Goal: Browse casually

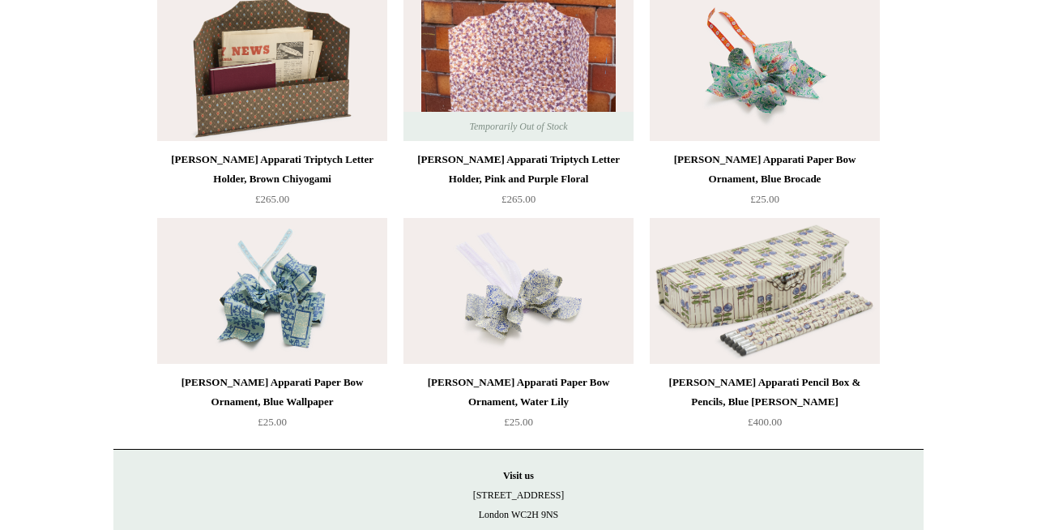
scroll to position [1463, 0]
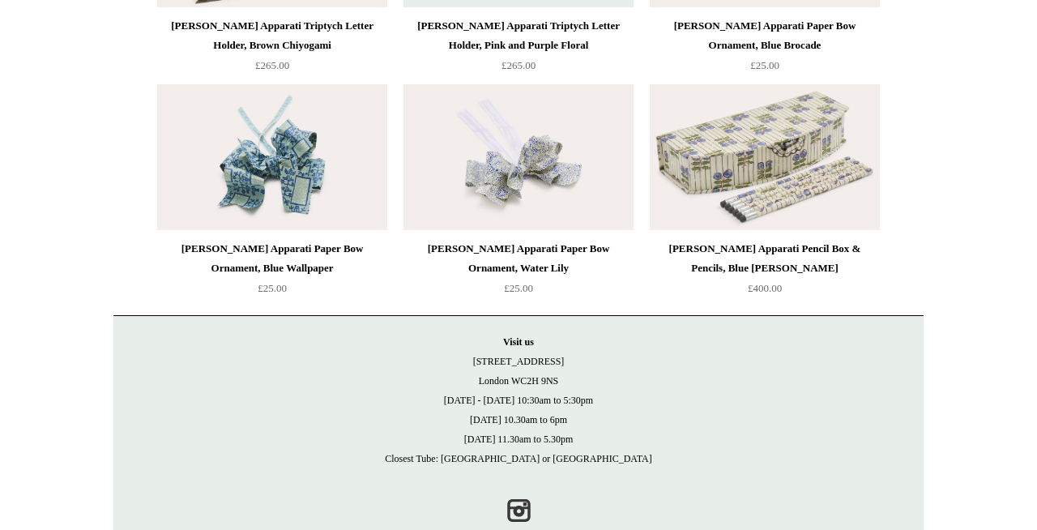
click at [800, 178] on img at bounding box center [765, 157] width 230 height 146
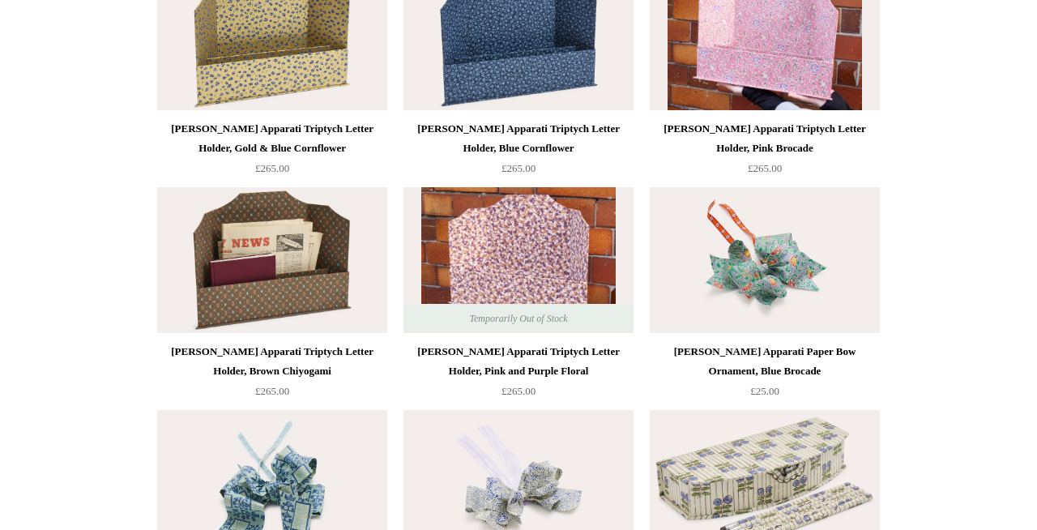
scroll to position [1130, 0]
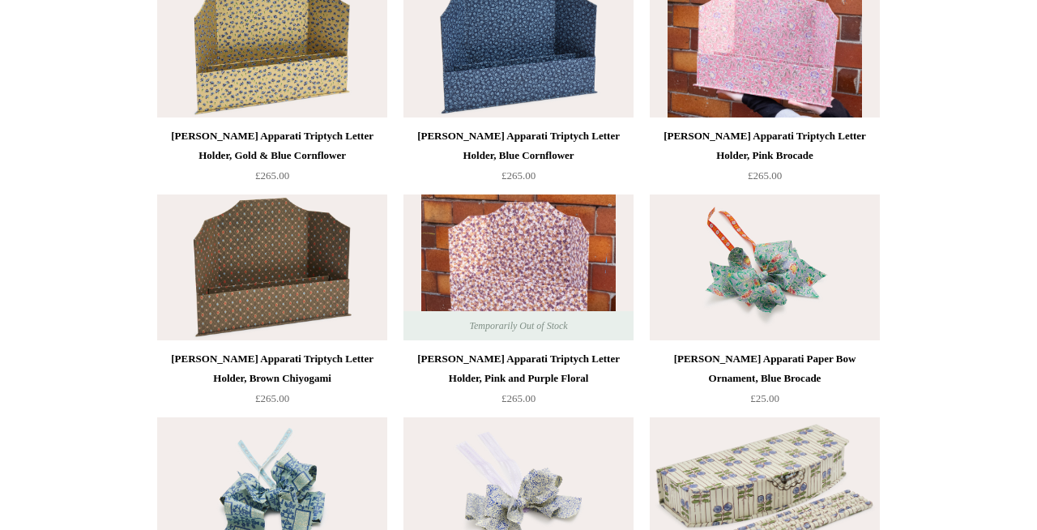
click at [260, 318] on img at bounding box center [272, 267] width 230 height 146
click at [495, 256] on img at bounding box center [519, 267] width 230 height 146
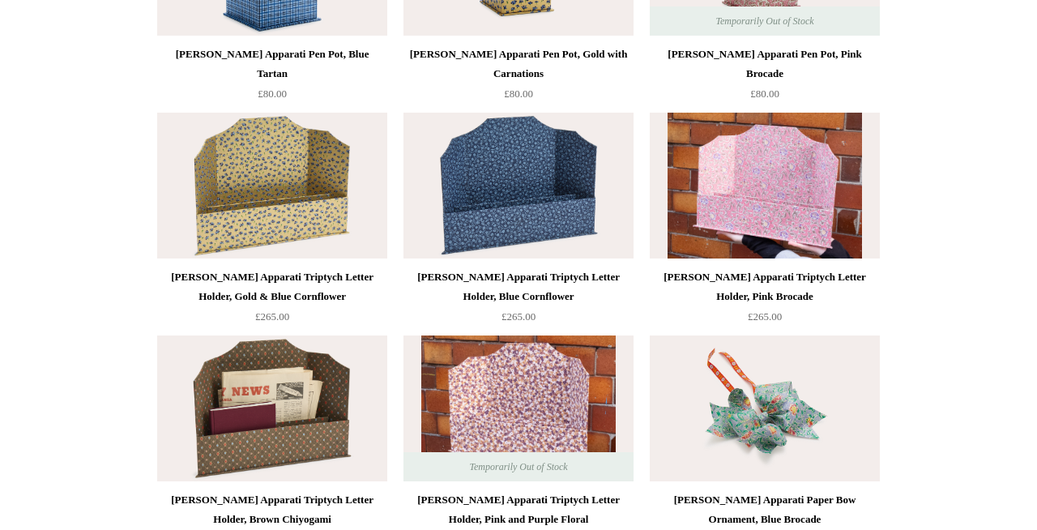
scroll to position [972, 0]
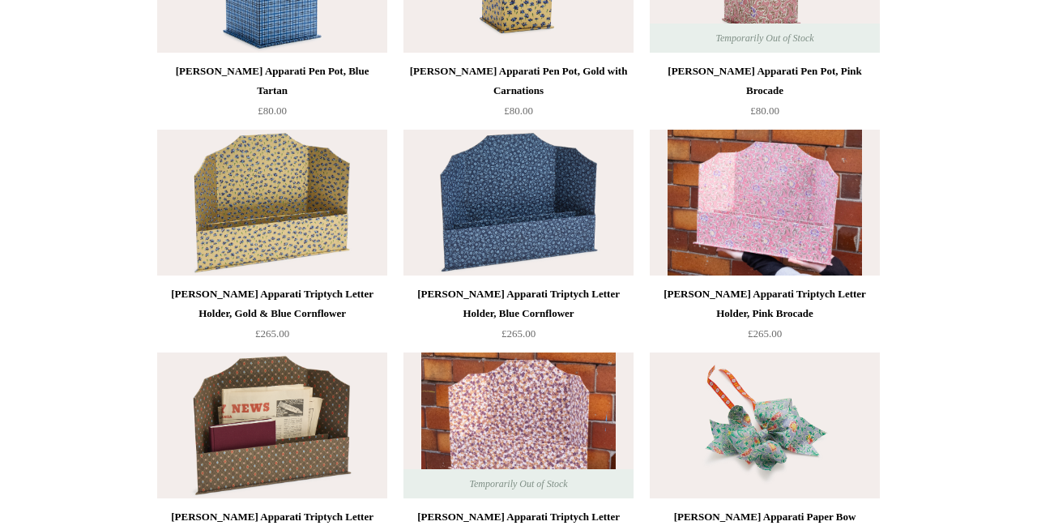
click at [805, 212] on img at bounding box center [765, 203] width 230 height 146
click at [478, 168] on img at bounding box center [519, 203] width 230 height 146
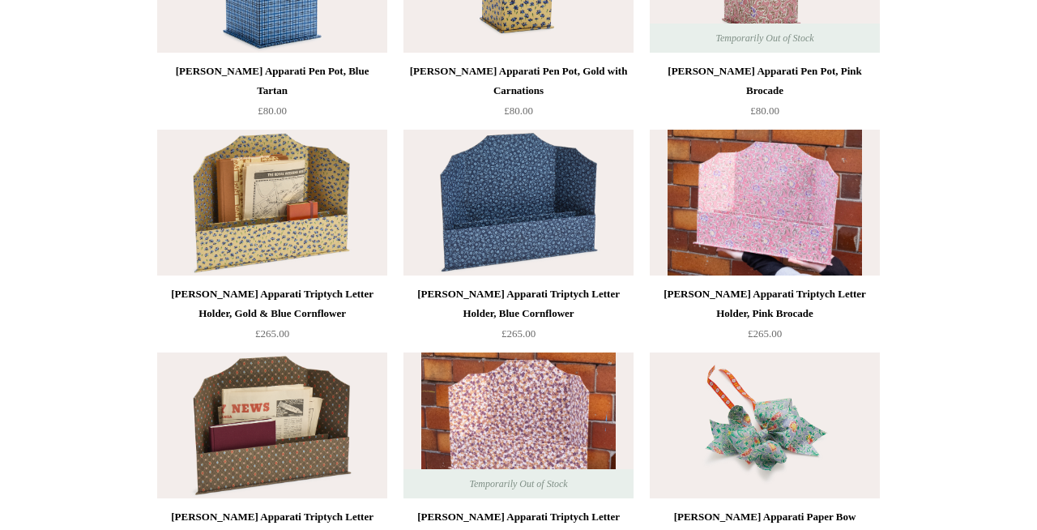
click at [247, 208] on img at bounding box center [272, 203] width 230 height 146
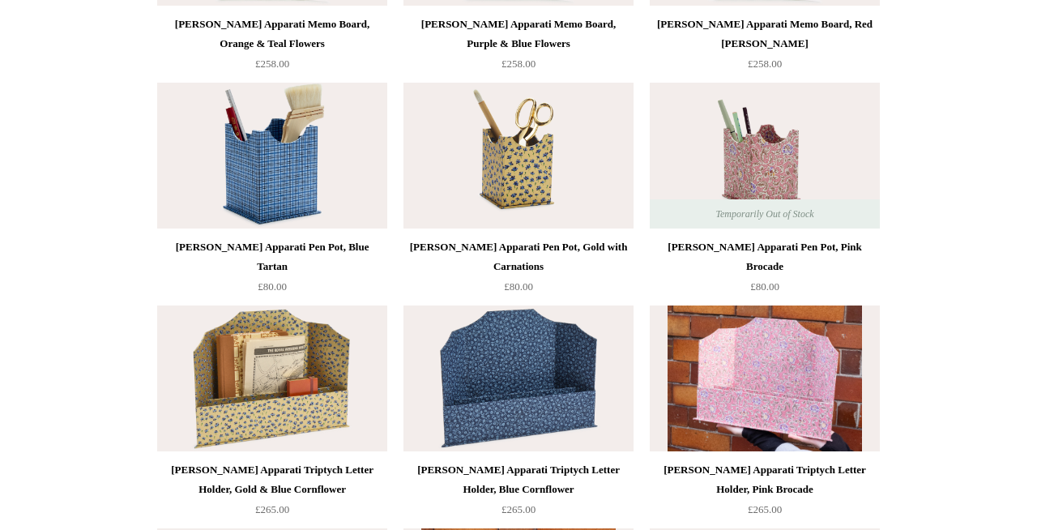
scroll to position [798, 0]
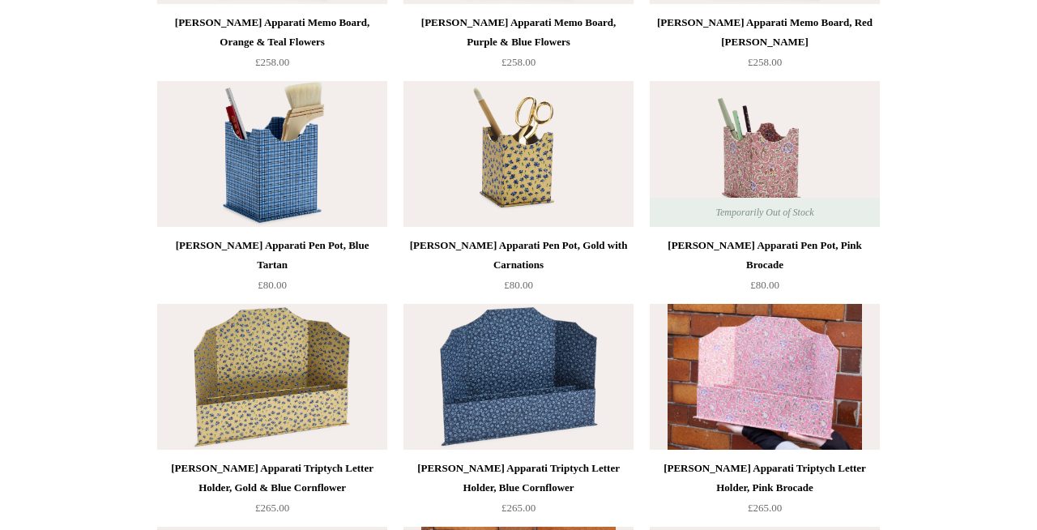
click at [766, 158] on img at bounding box center [765, 154] width 230 height 146
click at [575, 171] on img at bounding box center [519, 154] width 230 height 146
click at [282, 165] on img at bounding box center [272, 154] width 230 height 146
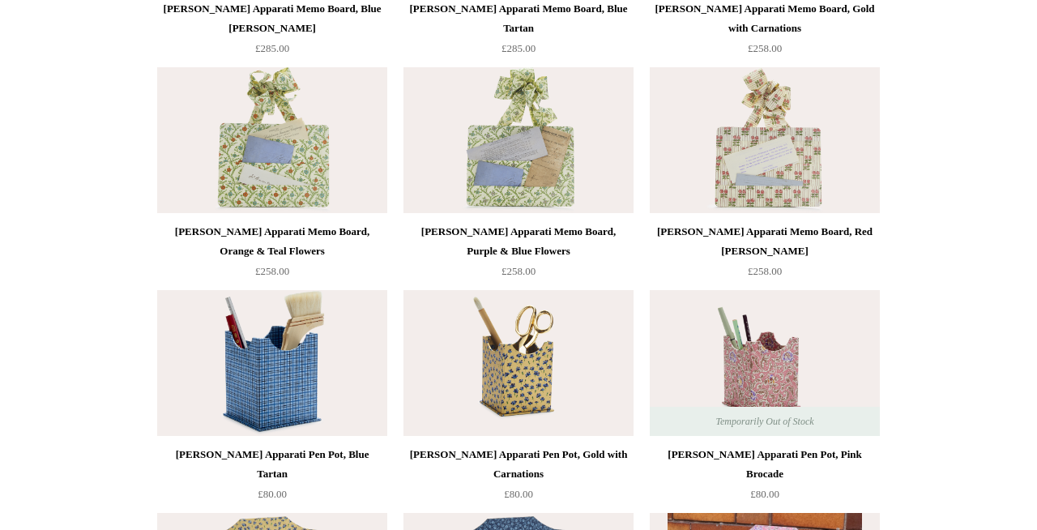
scroll to position [492, 0]
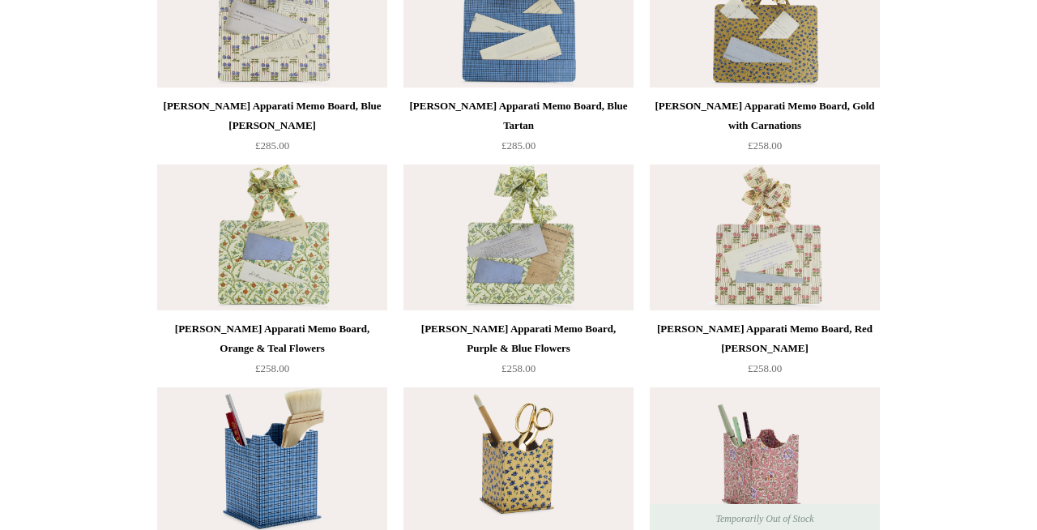
click at [283, 247] on img at bounding box center [272, 237] width 230 height 146
click at [539, 266] on img at bounding box center [519, 237] width 230 height 146
click at [814, 266] on img at bounding box center [765, 237] width 230 height 146
click at [823, 38] on img at bounding box center [765, 15] width 230 height 146
click at [599, 58] on img at bounding box center [519, 15] width 230 height 146
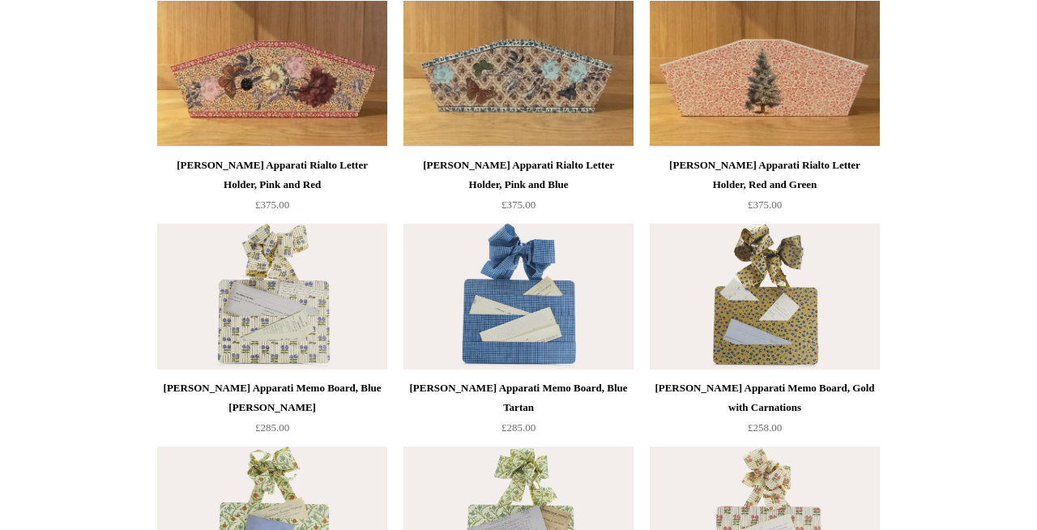
scroll to position [197, 0]
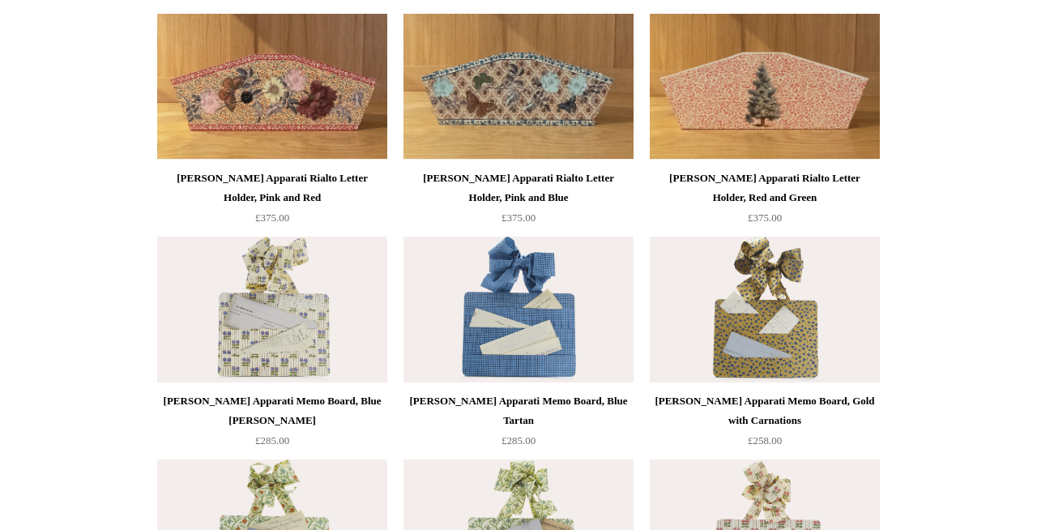
click at [212, 141] on img at bounding box center [272, 87] width 230 height 146
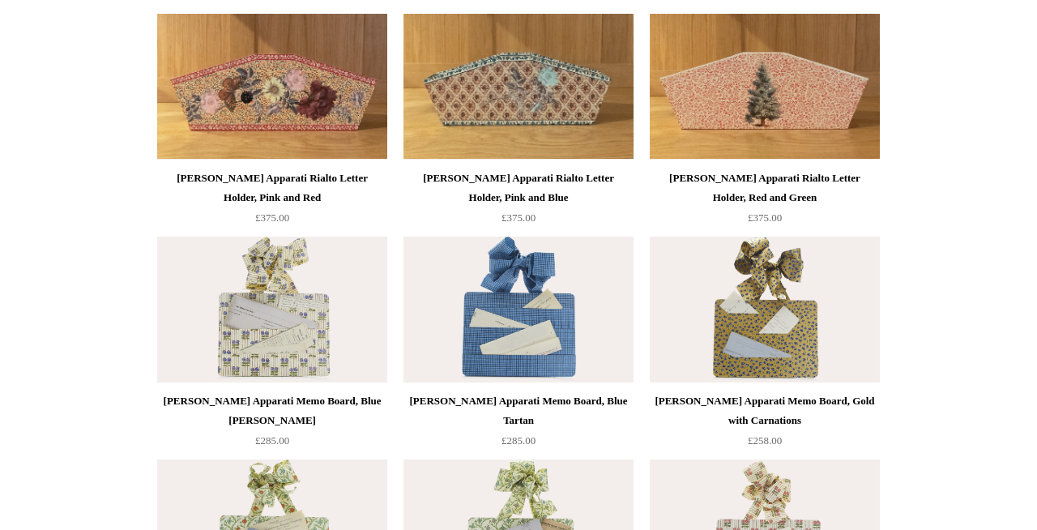
click at [537, 138] on img at bounding box center [519, 87] width 230 height 146
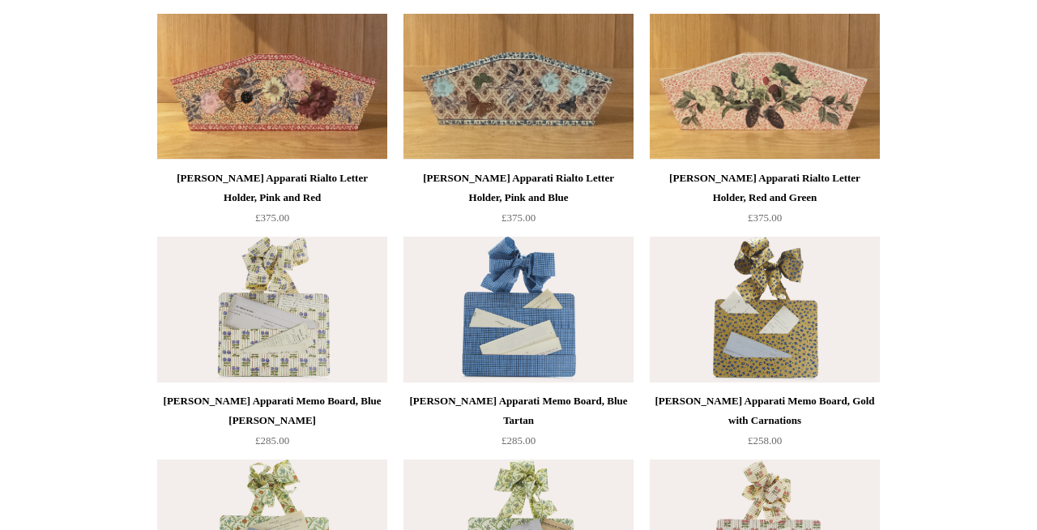
click at [829, 122] on img at bounding box center [765, 87] width 230 height 146
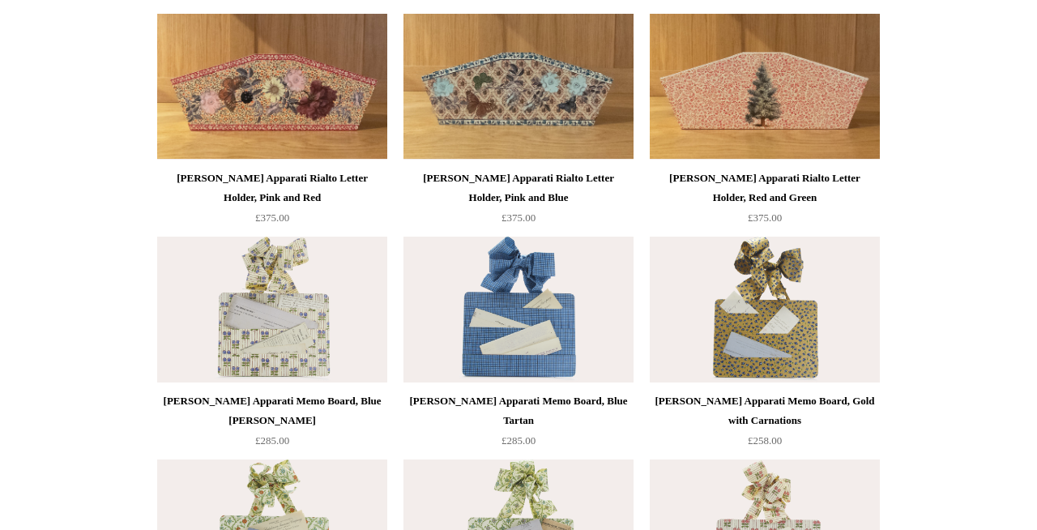
scroll to position [0, 0]
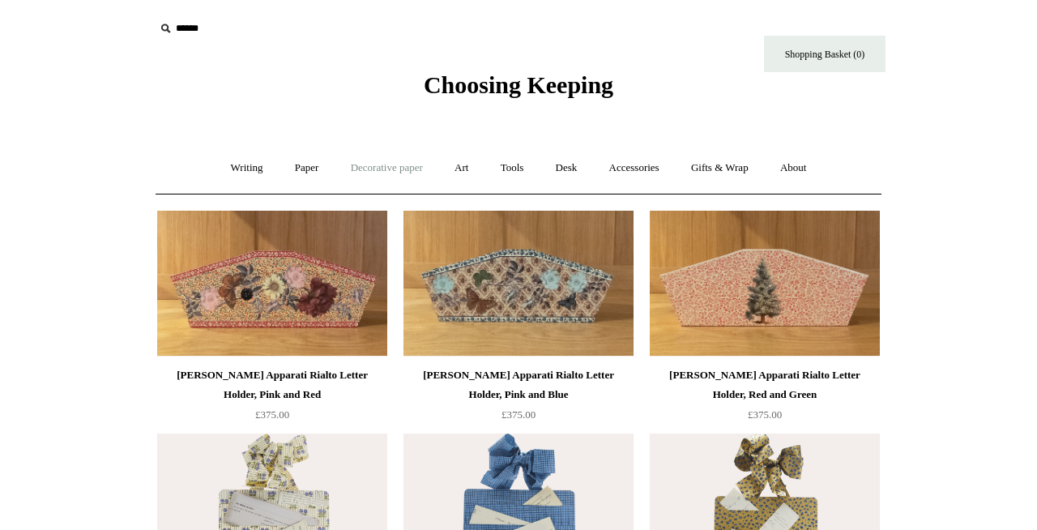
click at [393, 172] on link "Decorative paper +" at bounding box center [386, 168] width 101 height 43
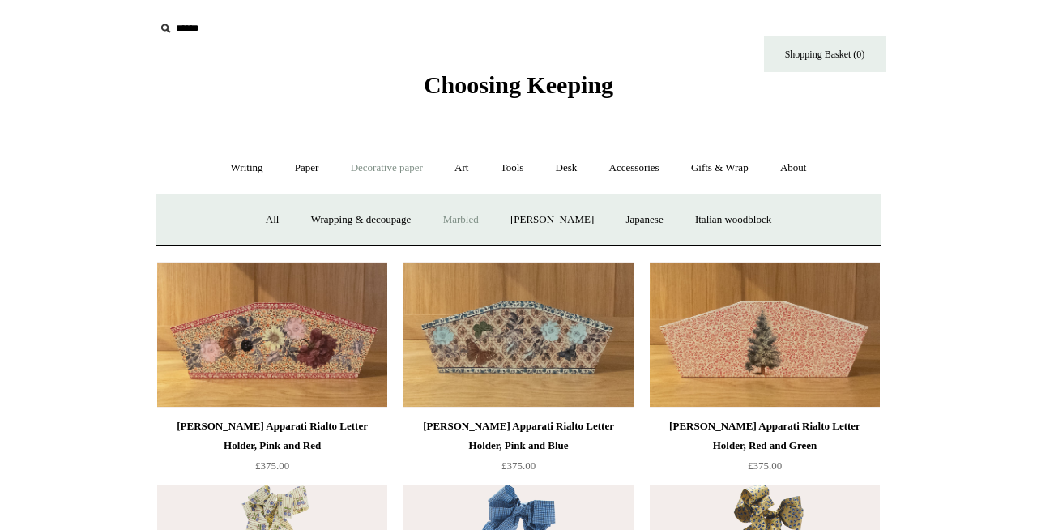
click at [455, 219] on link "Marbled" at bounding box center [461, 220] width 65 height 43
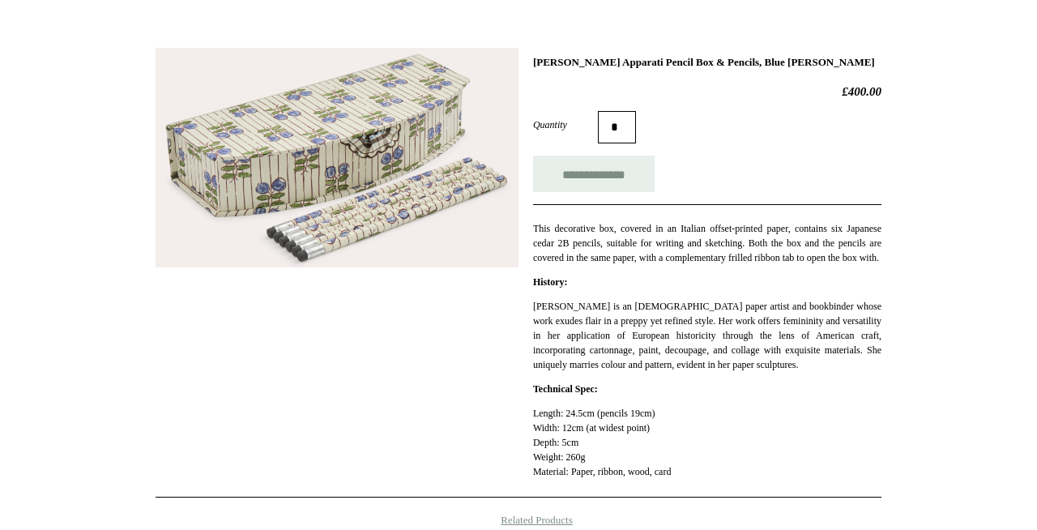
scroll to position [203, 0]
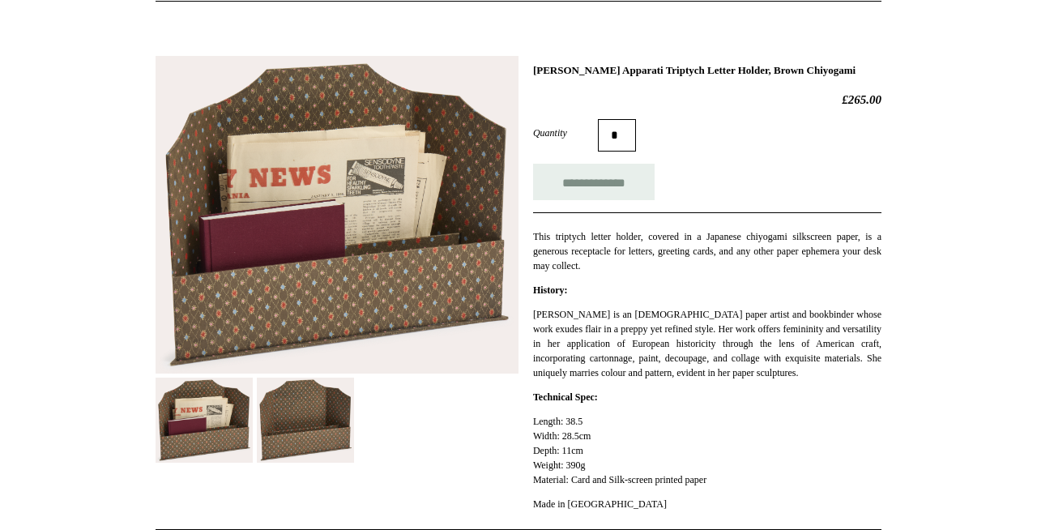
scroll to position [206, 0]
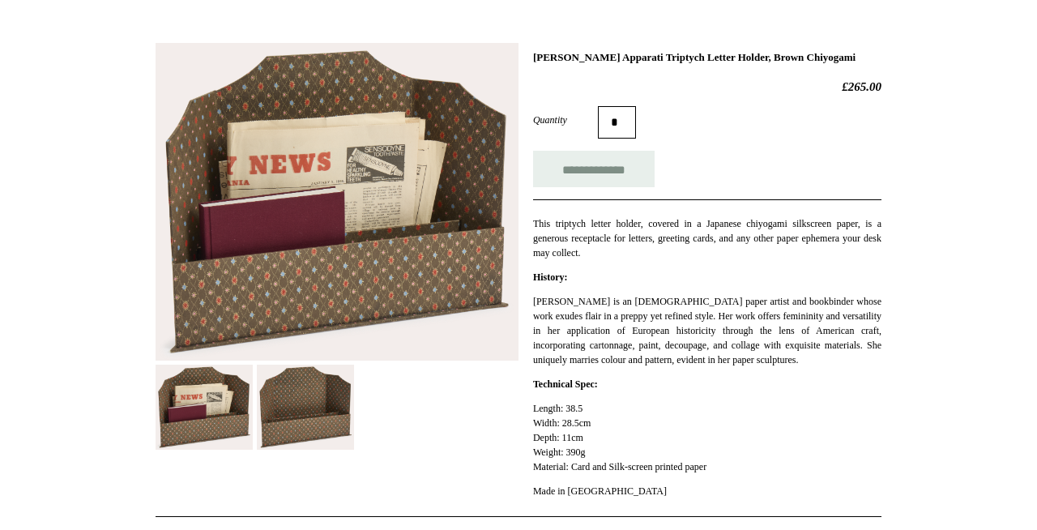
click at [311, 422] on img at bounding box center [305, 407] width 97 height 85
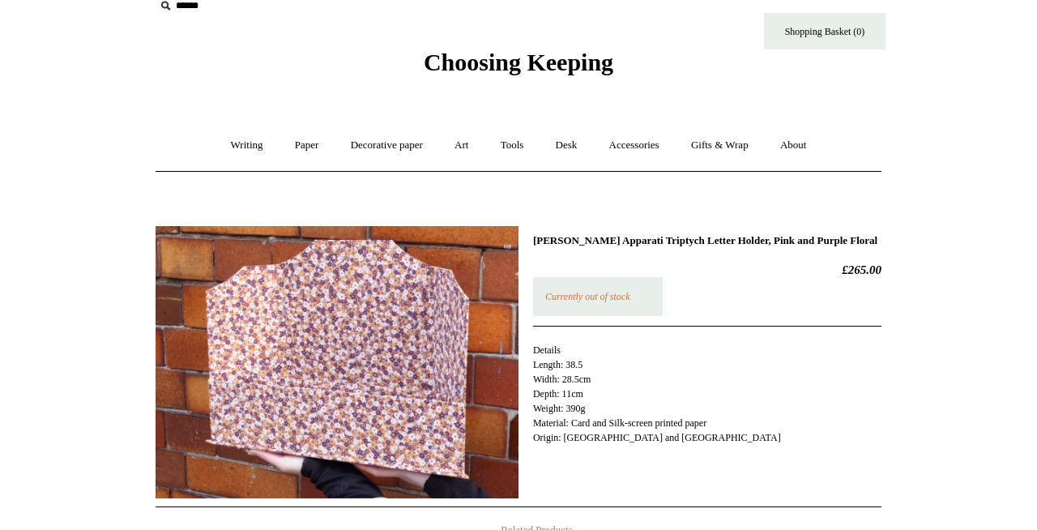
scroll to position [22, 0]
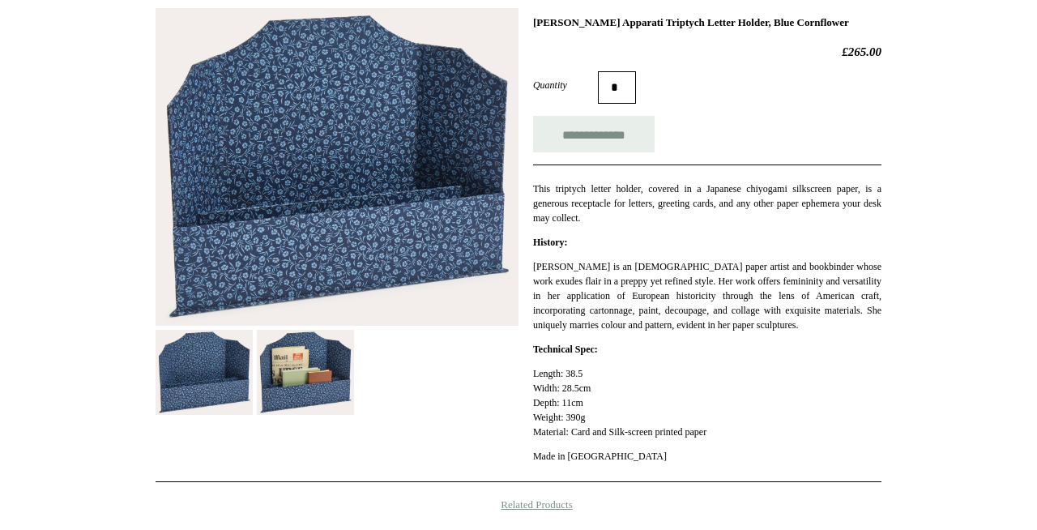
scroll to position [242, 0]
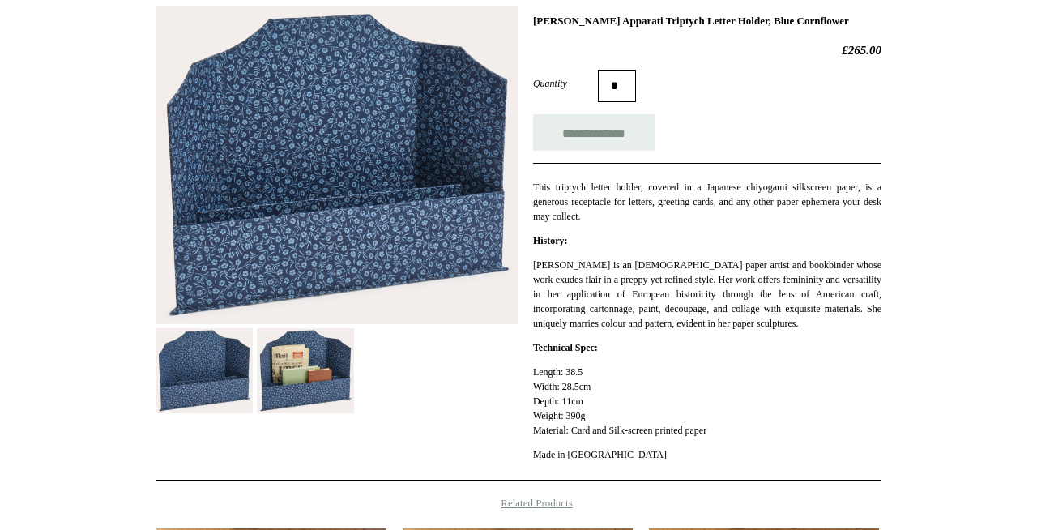
click at [292, 380] on img at bounding box center [305, 370] width 97 height 85
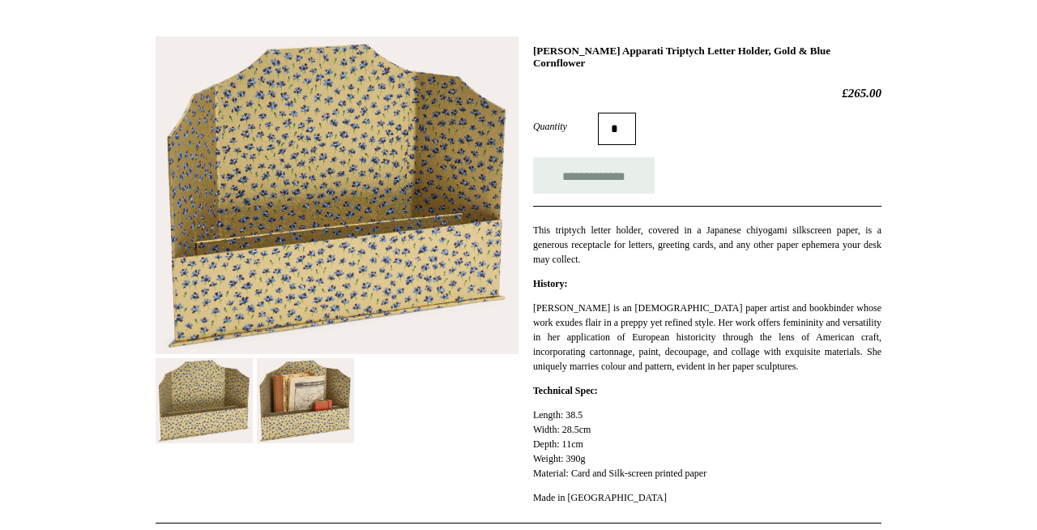
scroll to position [225, 0]
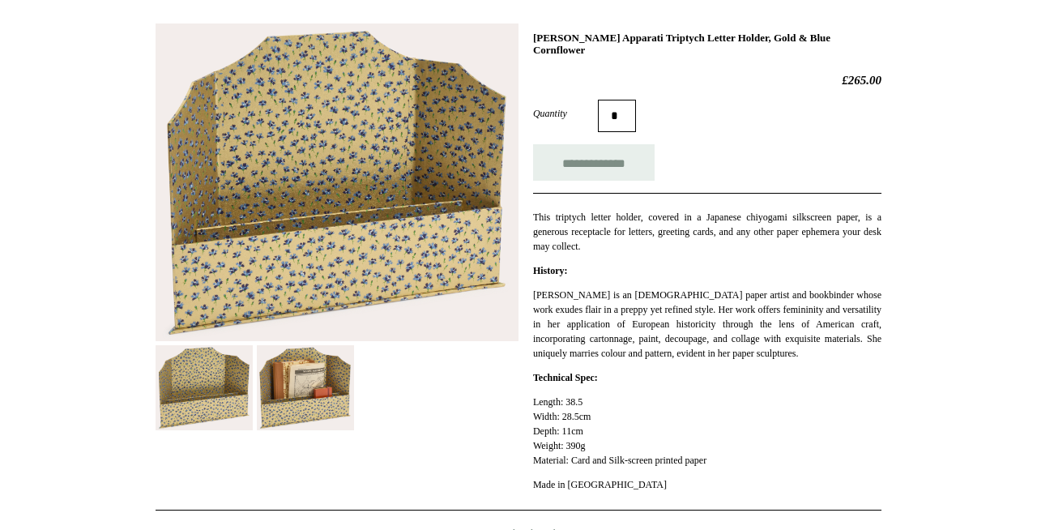
click at [274, 382] on img at bounding box center [305, 387] width 97 height 85
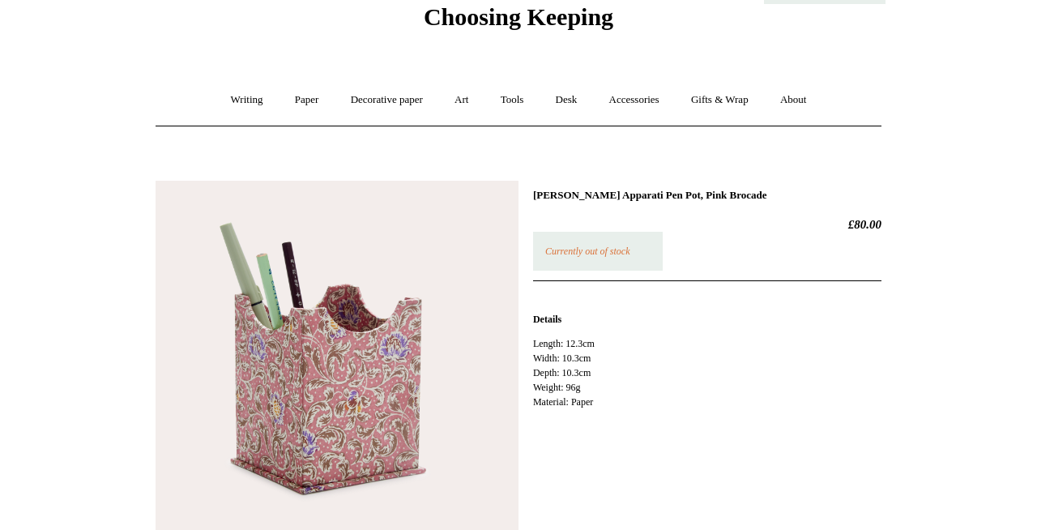
scroll to position [94, 0]
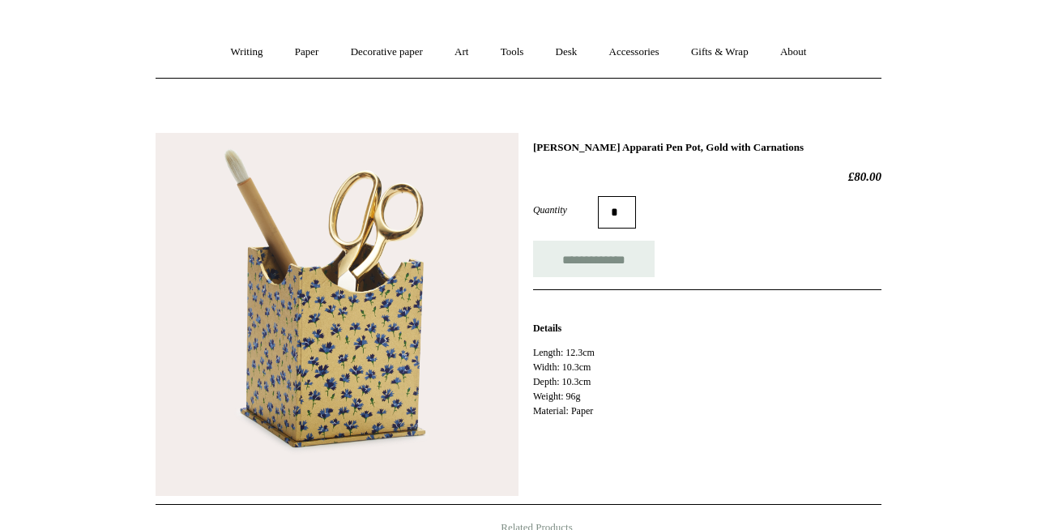
scroll to position [117, 0]
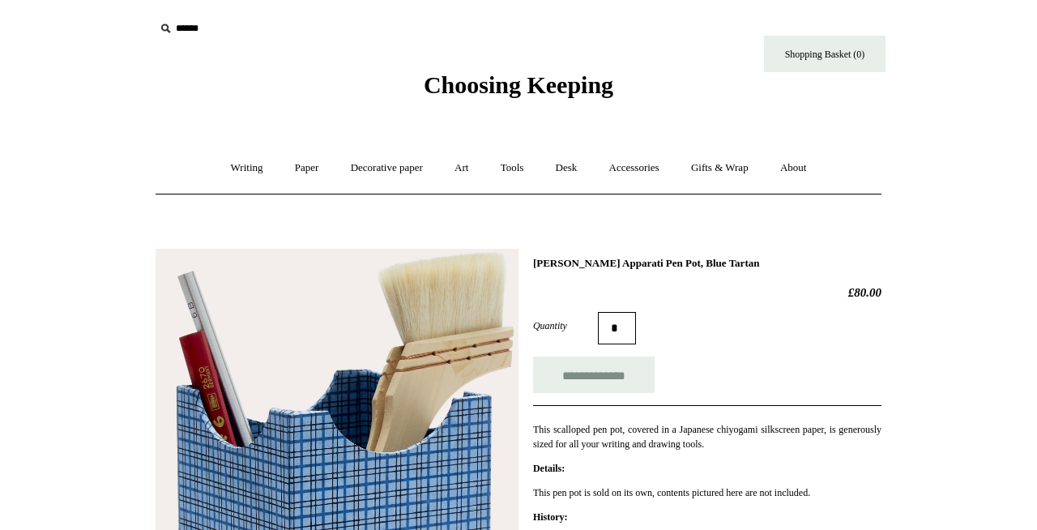
scroll to position [1, 0]
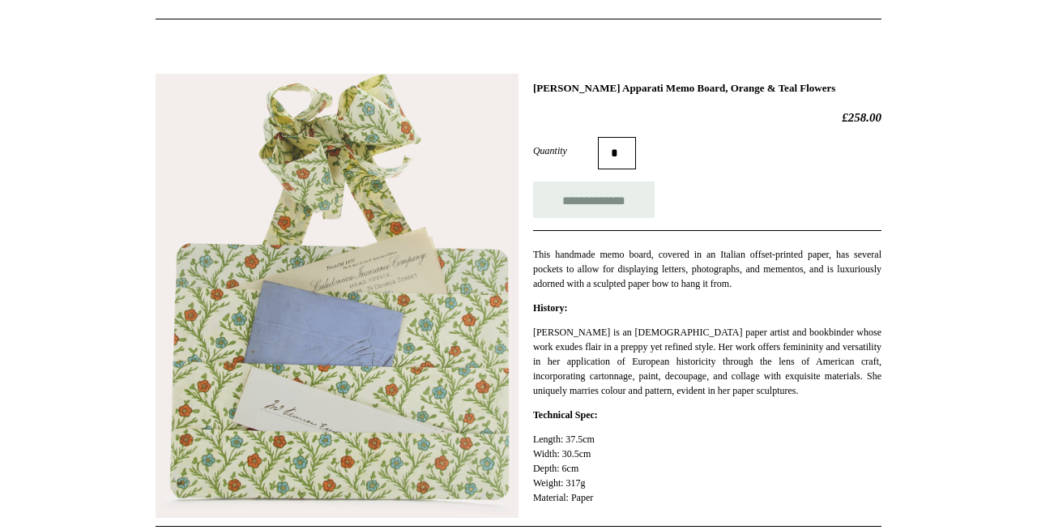
scroll to position [183, 0]
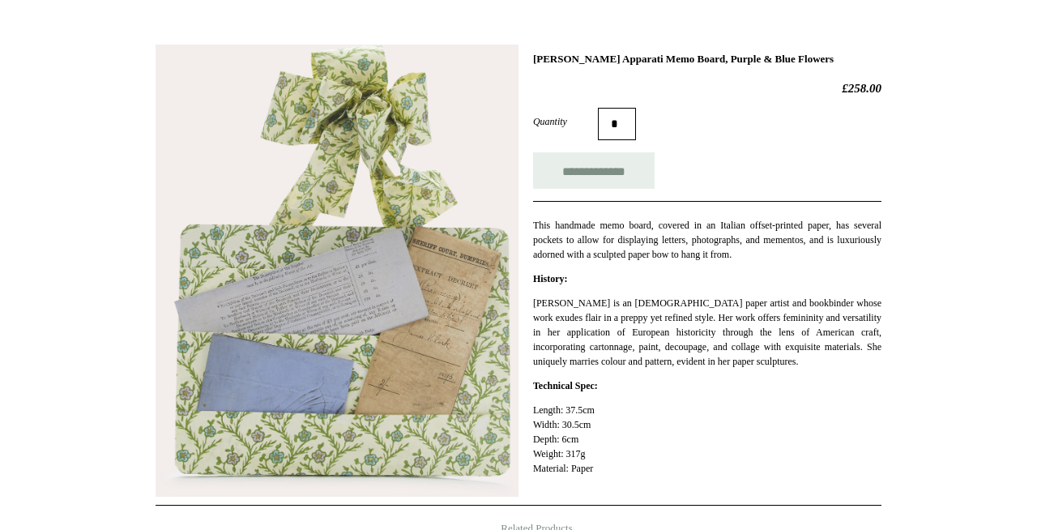
scroll to position [207, 0]
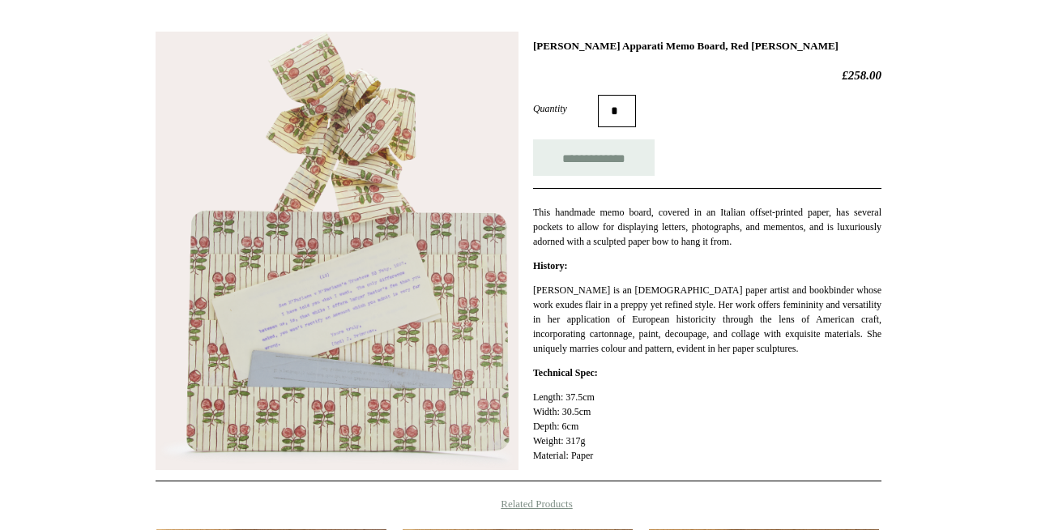
scroll to position [218, 0]
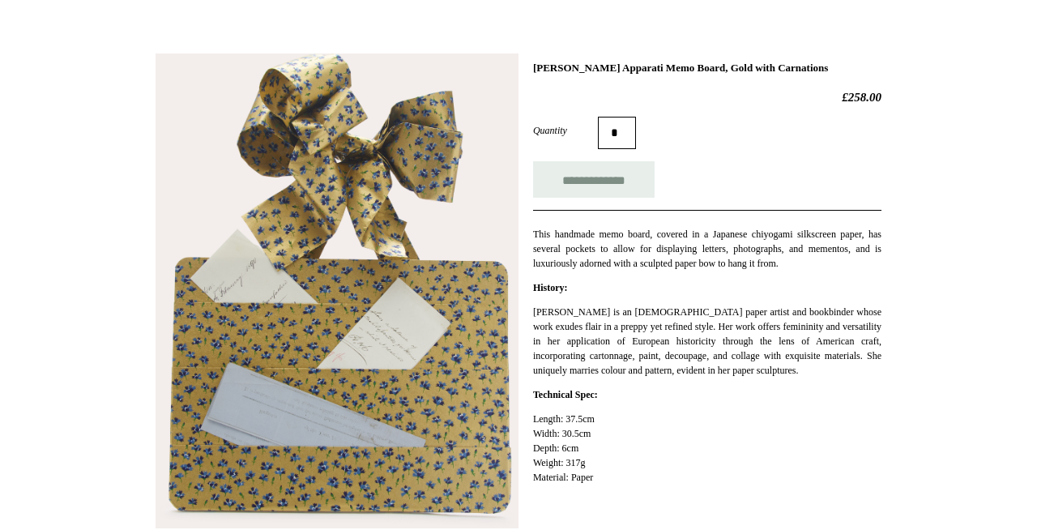
scroll to position [196, 0]
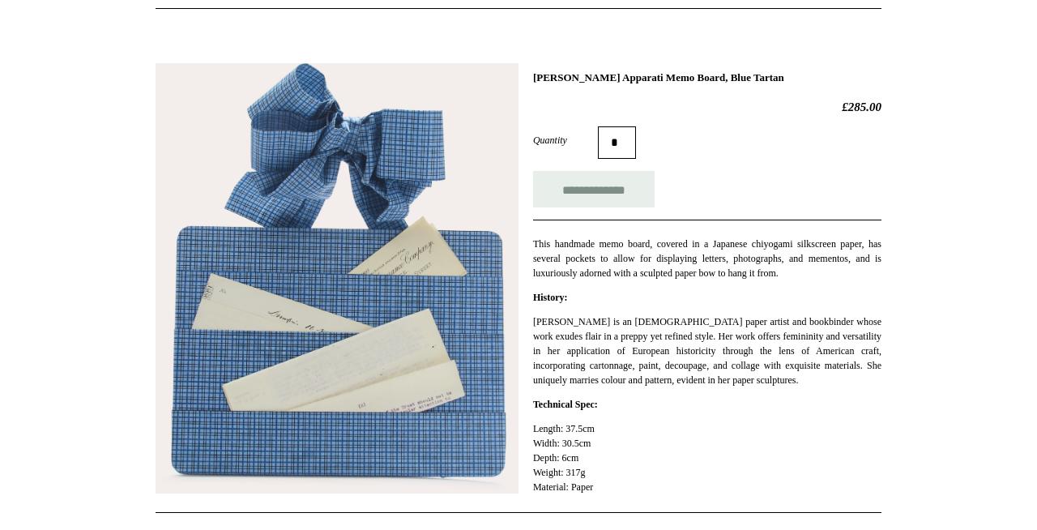
scroll to position [189, 0]
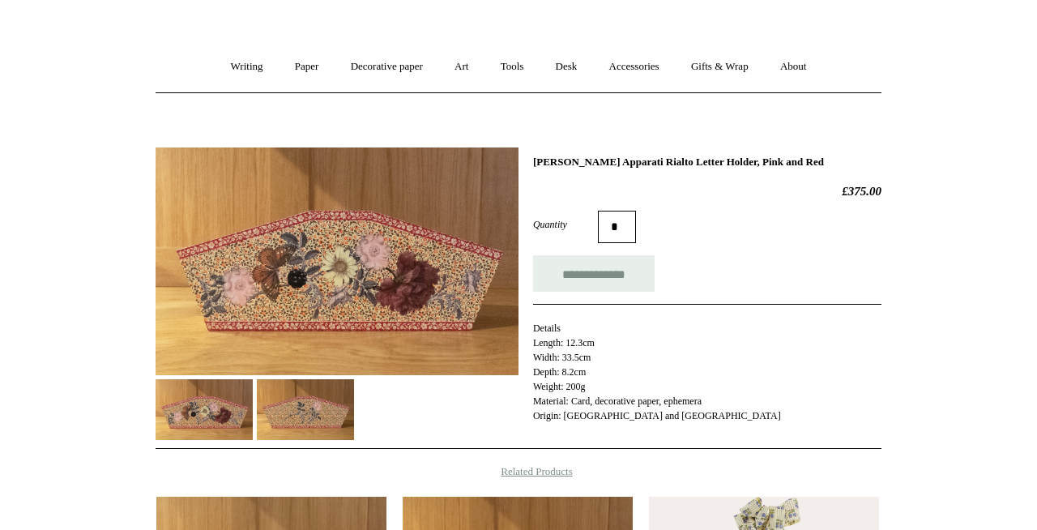
scroll to position [103, 0]
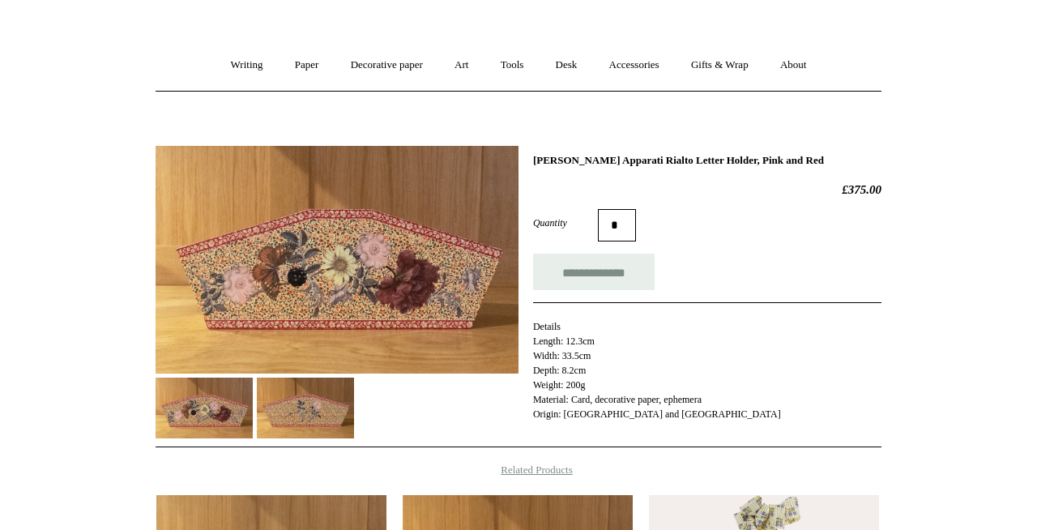
click at [357, 210] on img at bounding box center [337, 260] width 363 height 228
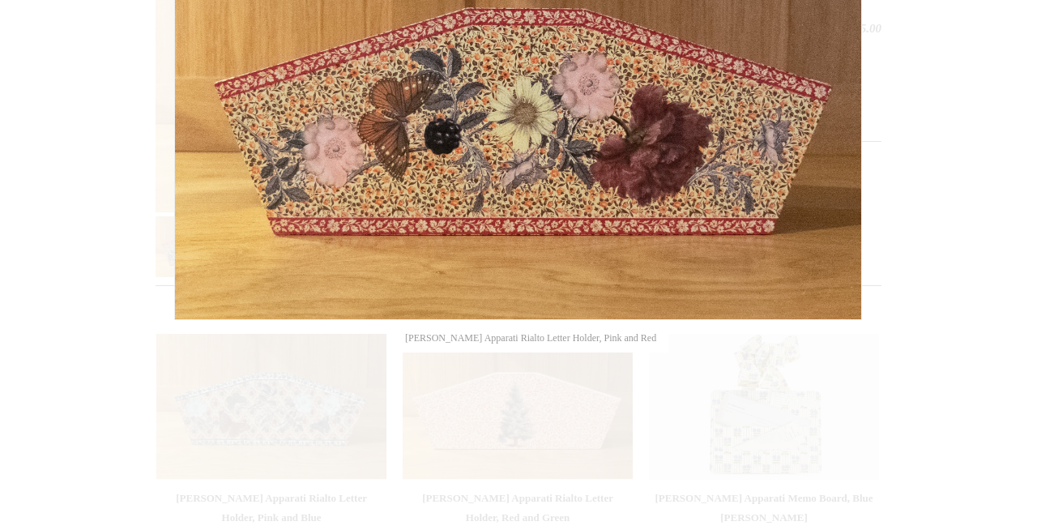
scroll to position [267, 0]
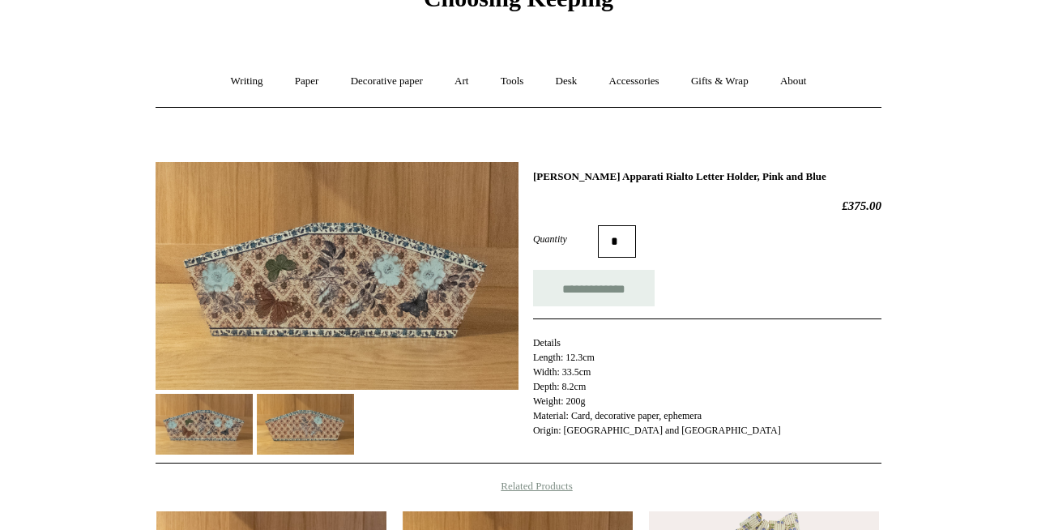
scroll to position [88, 0]
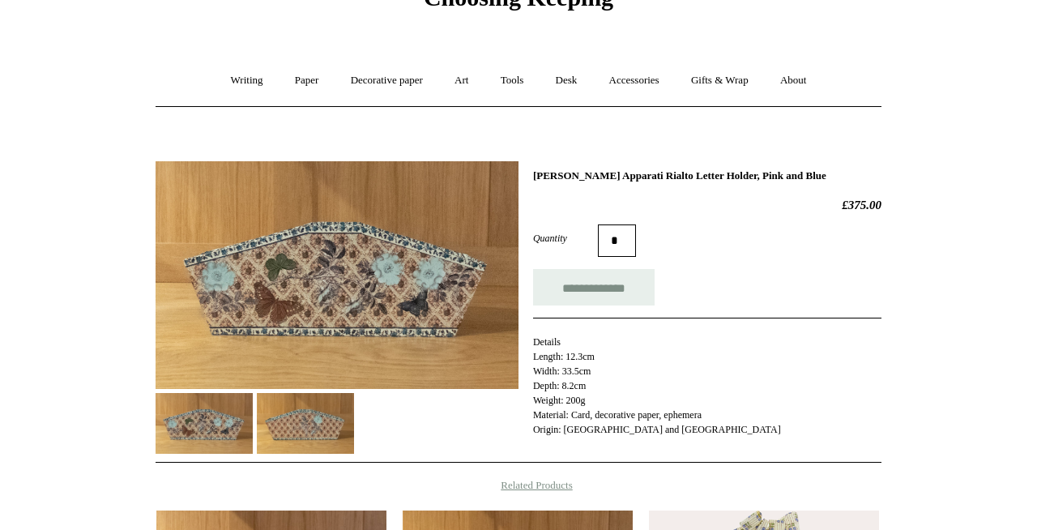
click at [335, 250] on img at bounding box center [337, 275] width 363 height 228
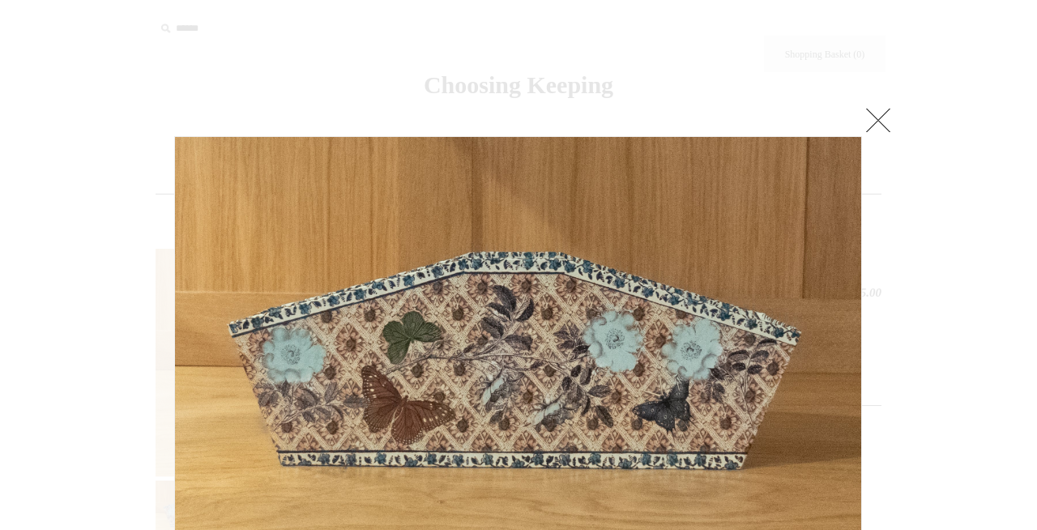
scroll to position [1, 0]
click at [807, 314] on link at bounding box center [742, 351] width 241 height 433
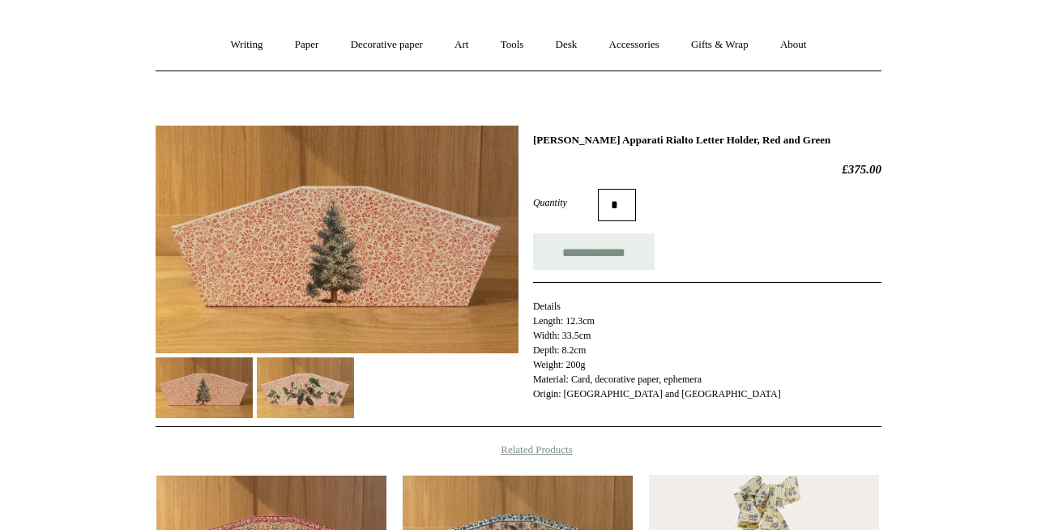
scroll to position [144, 0]
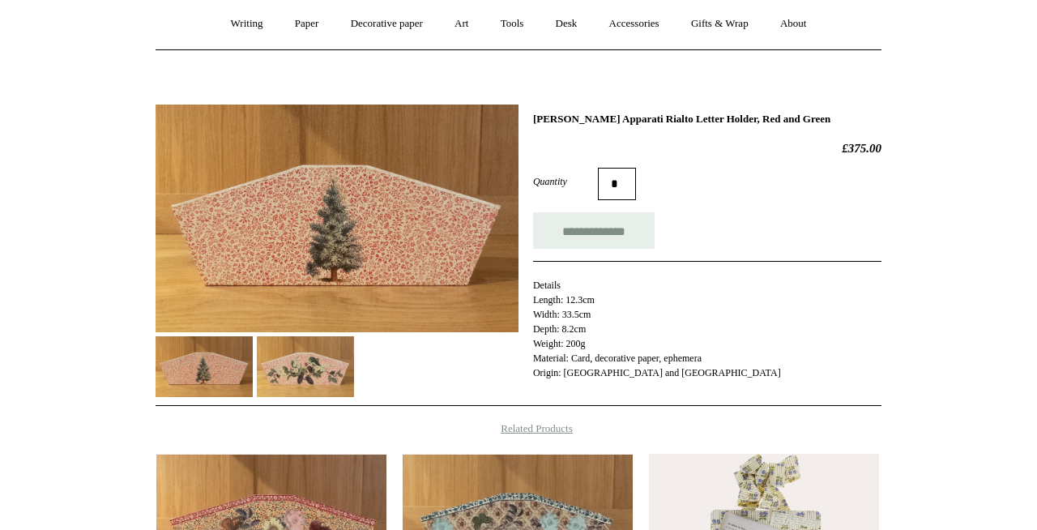
click at [327, 357] on img at bounding box center [305, 366] width 97 height 61
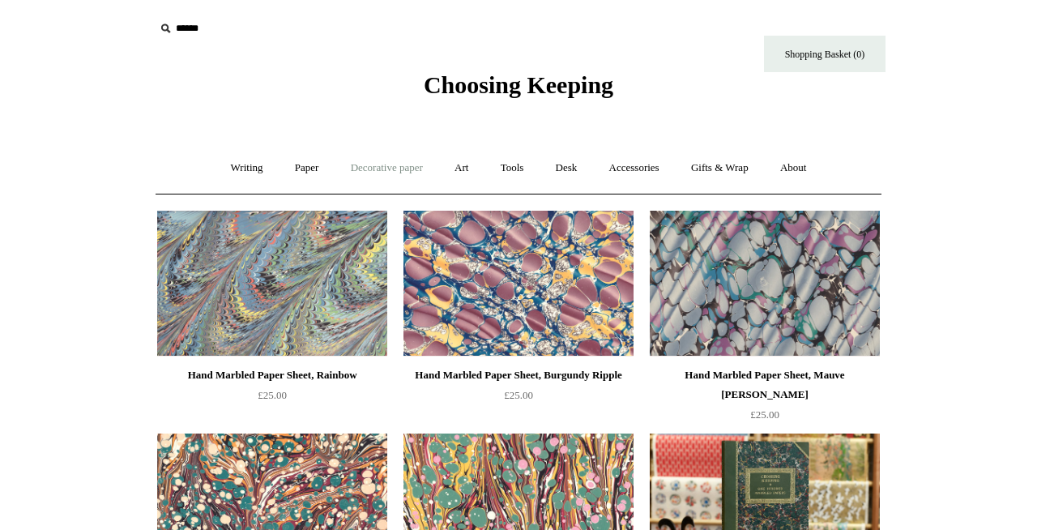
click at [405, 173] on link "Decorative paper +" at bounding box center [386, 168] width 101 height 43
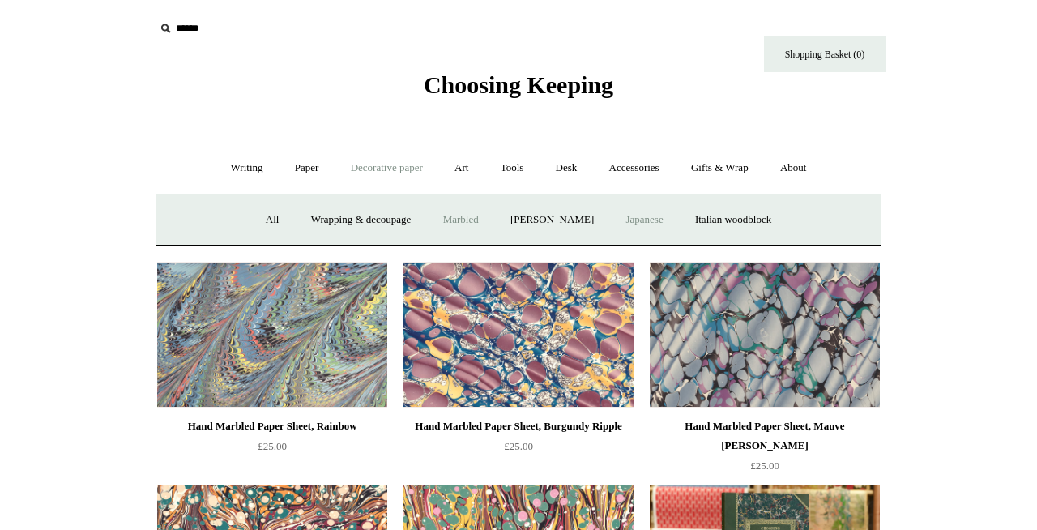
click at [639, 229] on link "Japanese" at bounding box center [644, 220] width 66 height 43
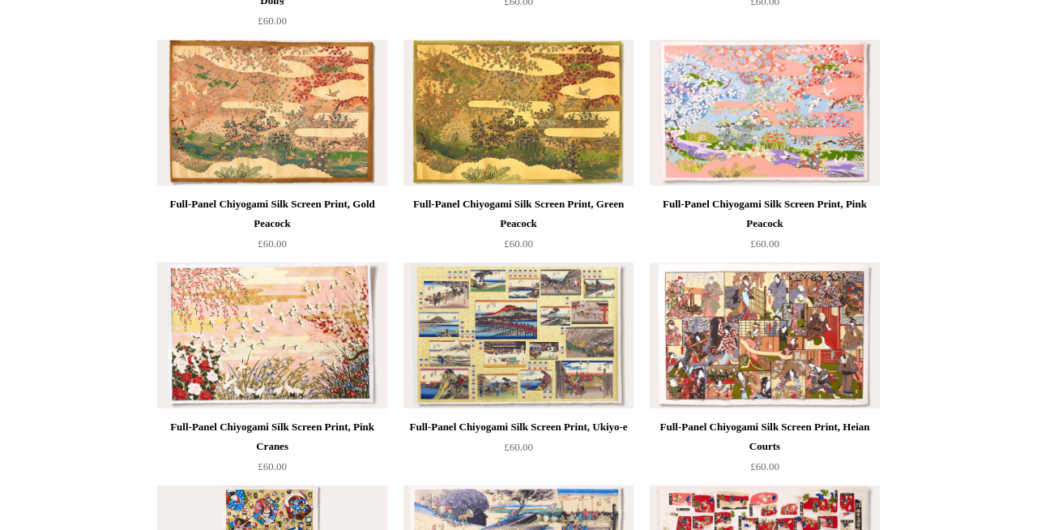
scroll to position [385, 0]
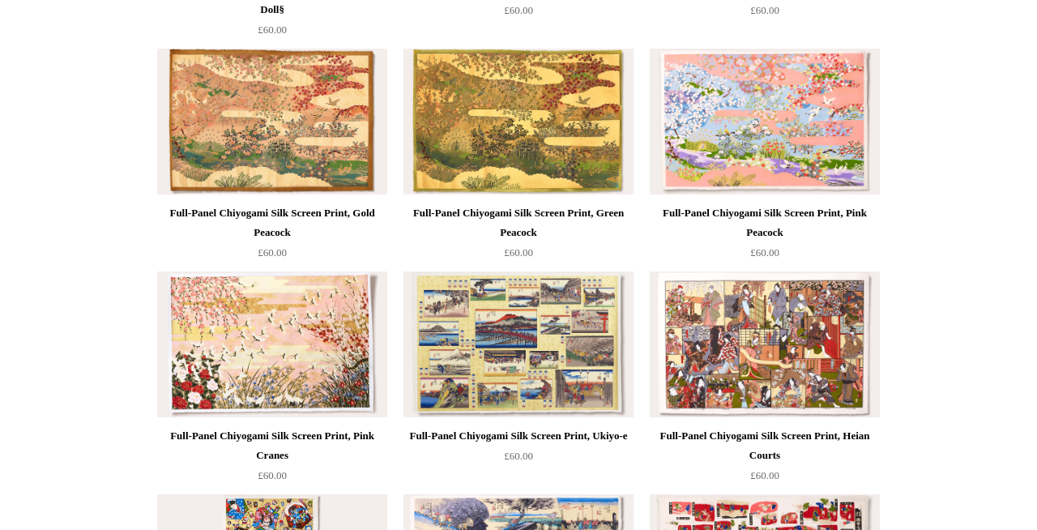
click at [766, 122] on img at bounding box center [765, 122] width 230 height 146
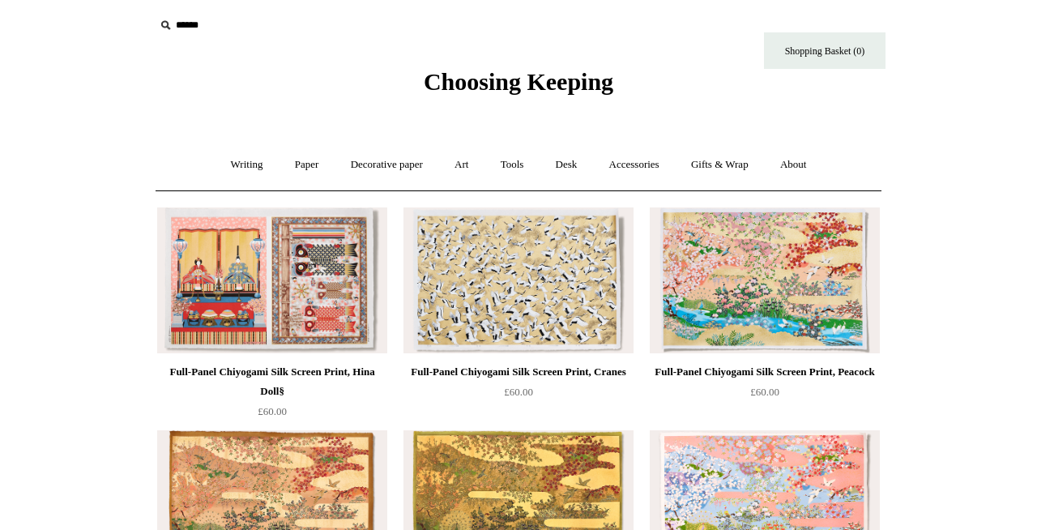
scroll to position [6, 0]
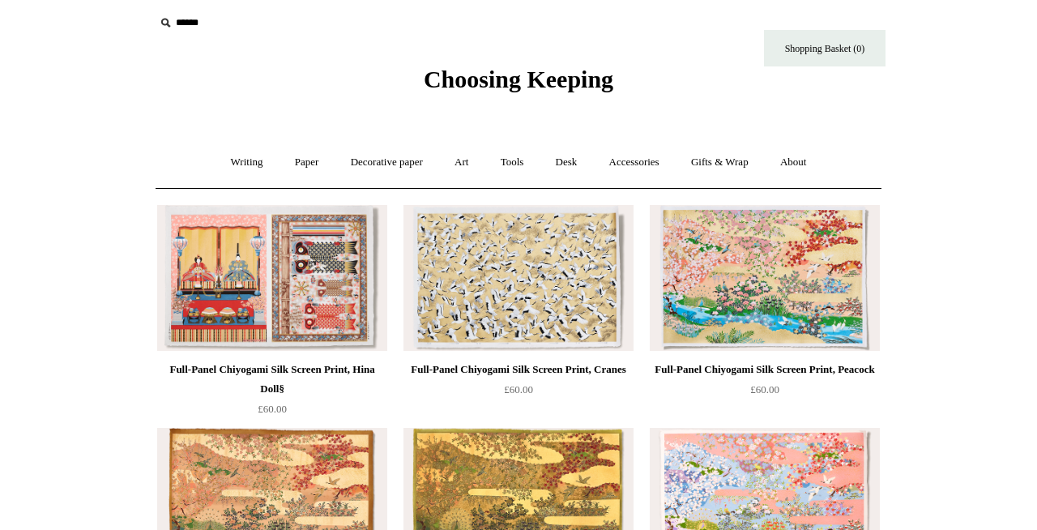
click at [199, 260] on img at bounding box center [272, 278] width 230 height 146
click at [293, 160] on link "Paper +" at bounding box center [306, 162] width 53 height 43
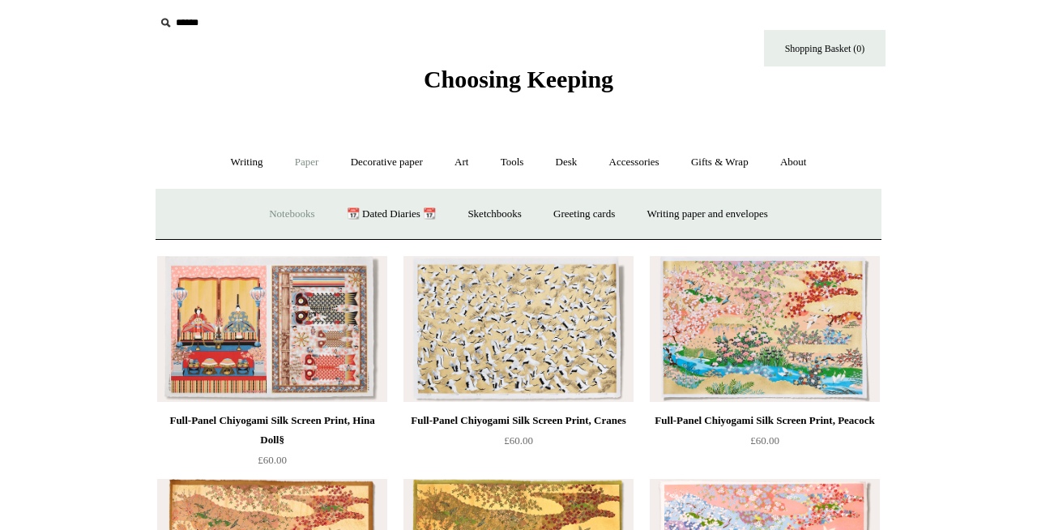
click at [274, 216] on link "Notebooks +" at bounding box center [291, 214] width 75 height 43
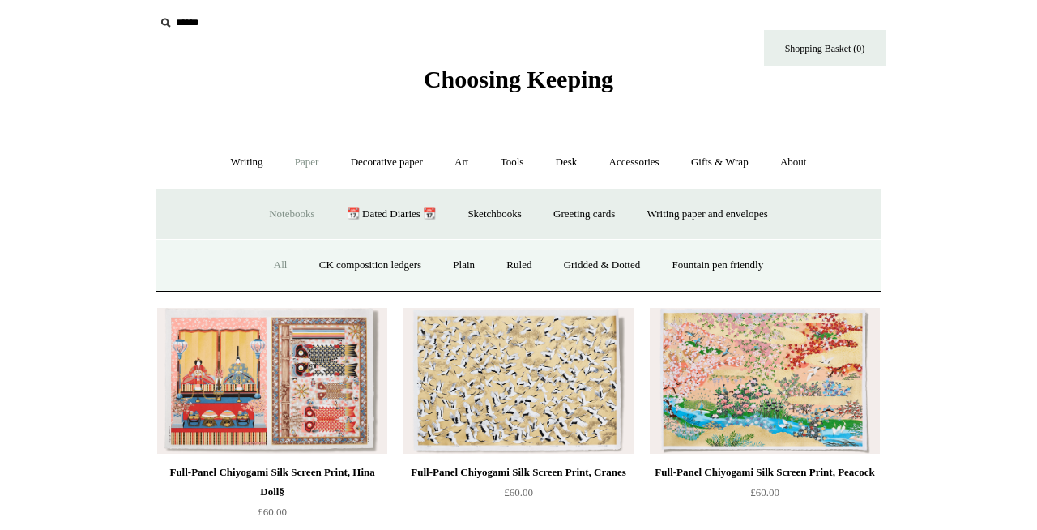
click at [264, 266] on link "All" at bounding box center [280, 265] width 43 height 43
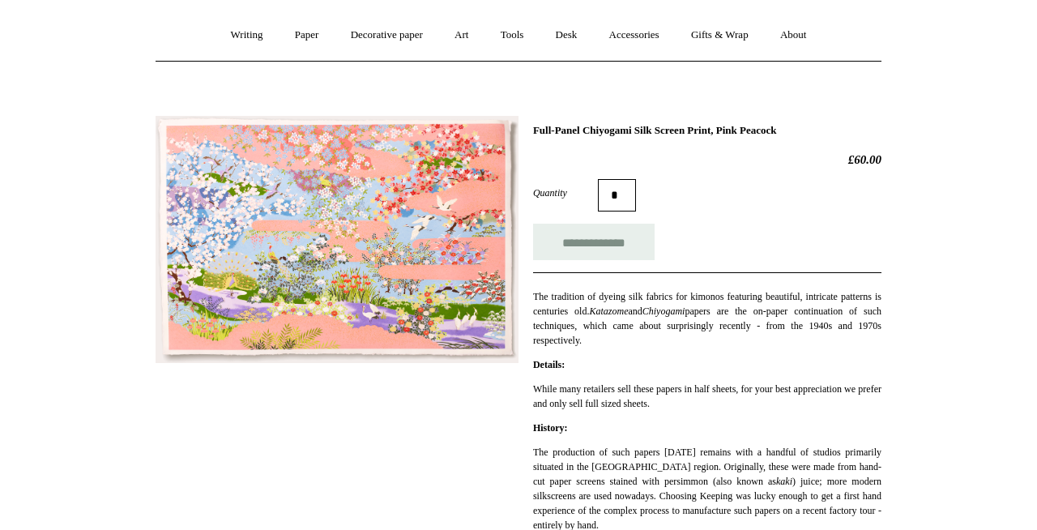
scroll to position [131, 0]
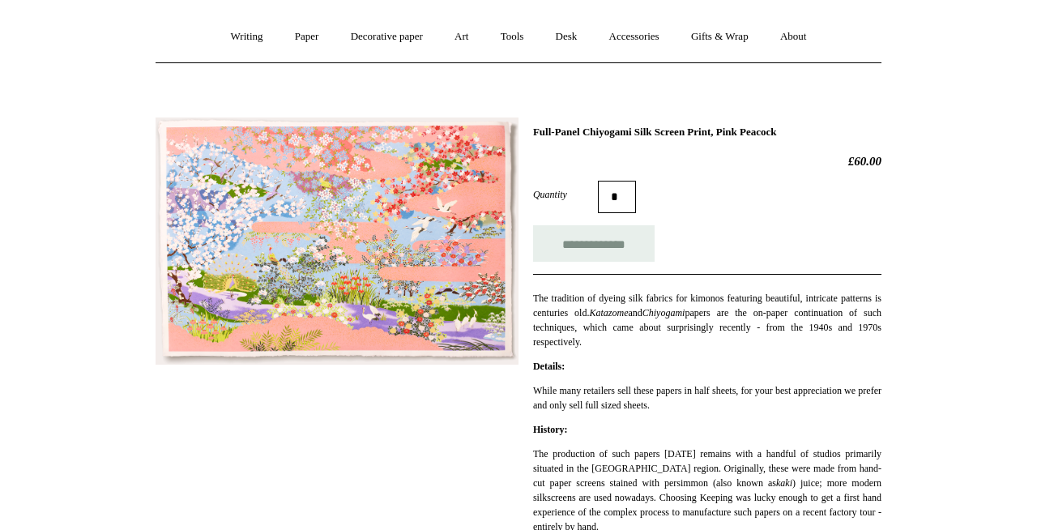
click at [336, 235] on img at bounding box center [337, 240] width 363 height 247
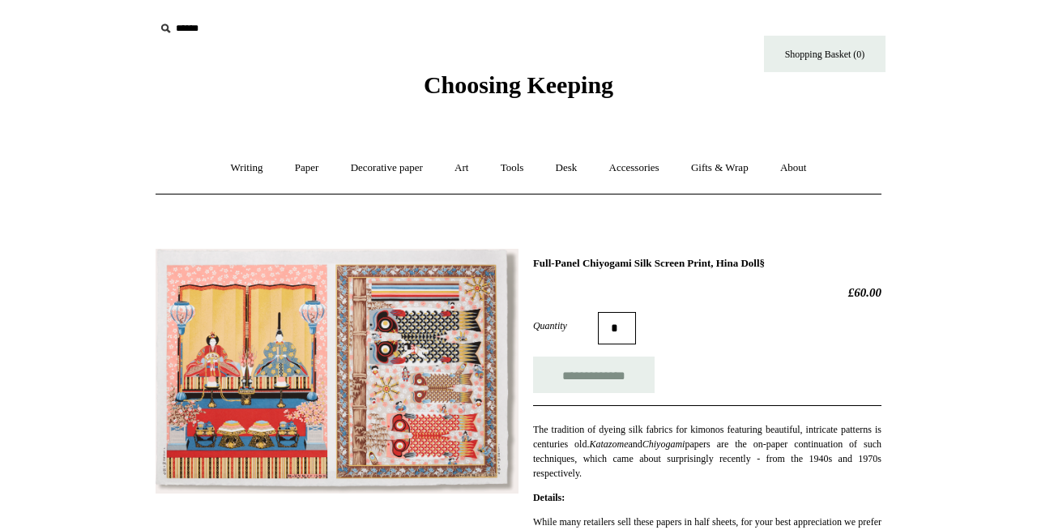
scroll to position [67, 0]
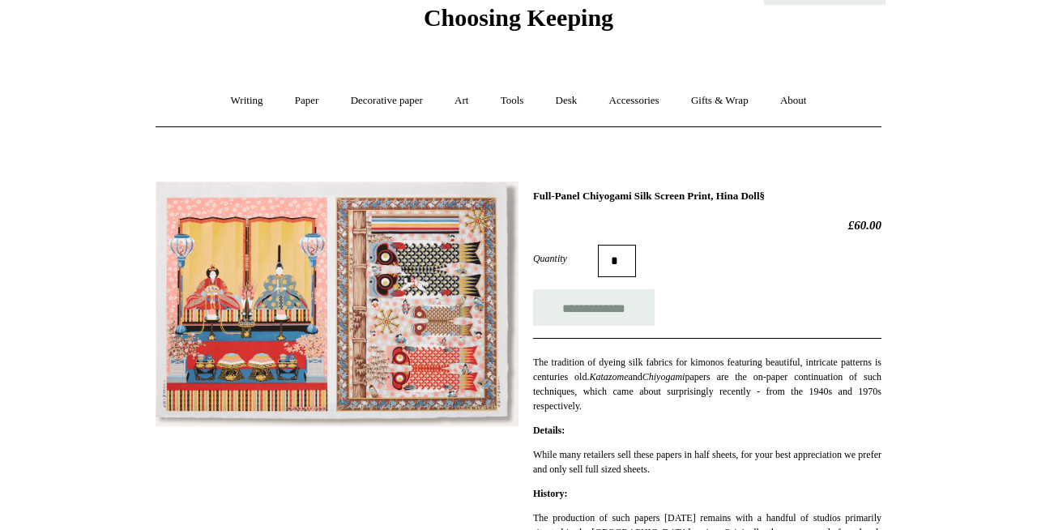
click at [353, 256] on img at bounding box center [337, 305] width 363 height 246
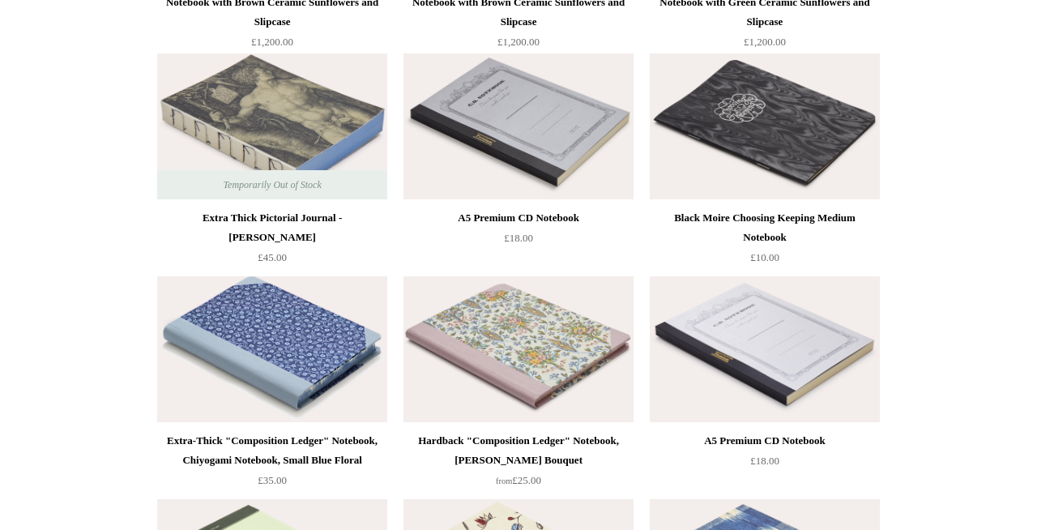
scroll to position [6629, 0]
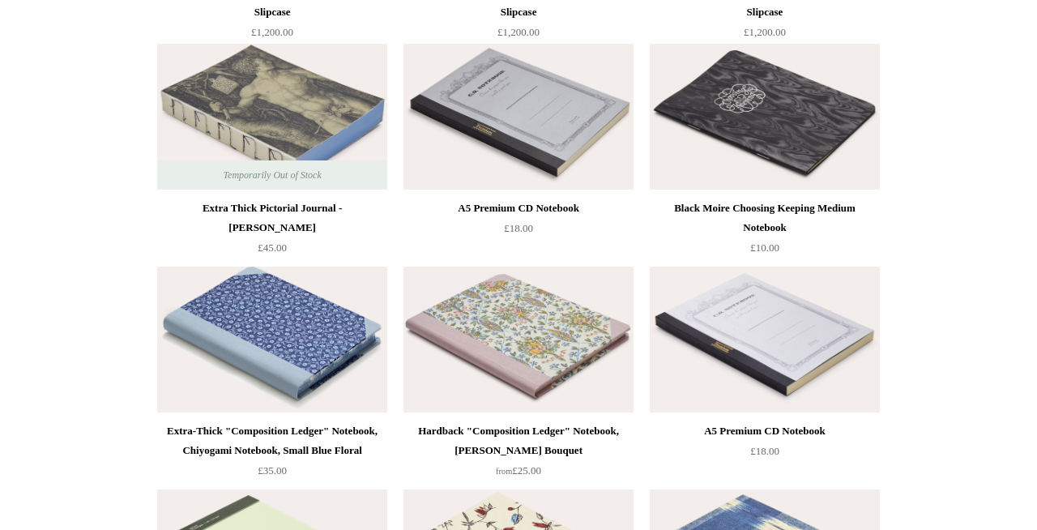
click at [288, 326] on img at bounding box center [272, 340] width 230 height 146
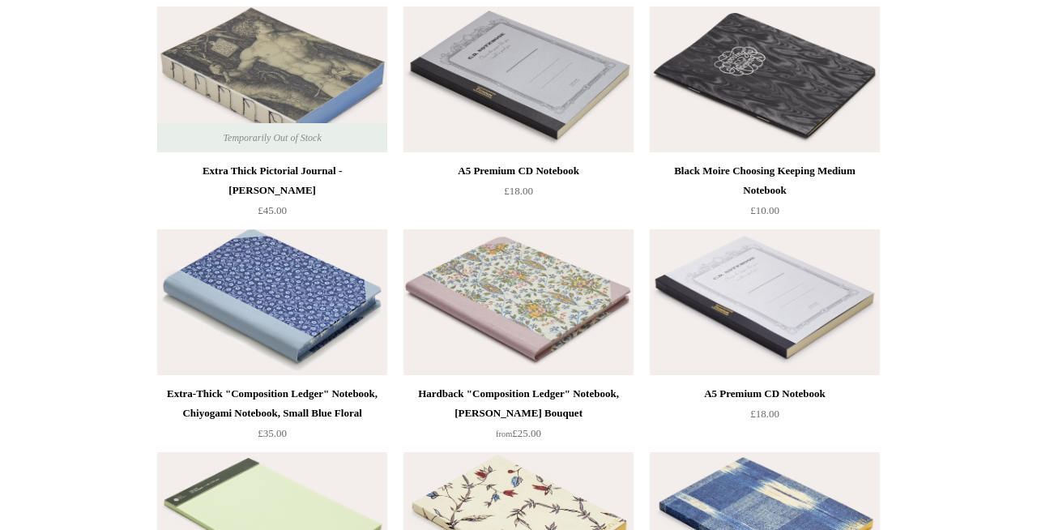
scroll to position [6667, 0]
click at [492, 347] on img at bounding box center [519, 302] width 230 height 146
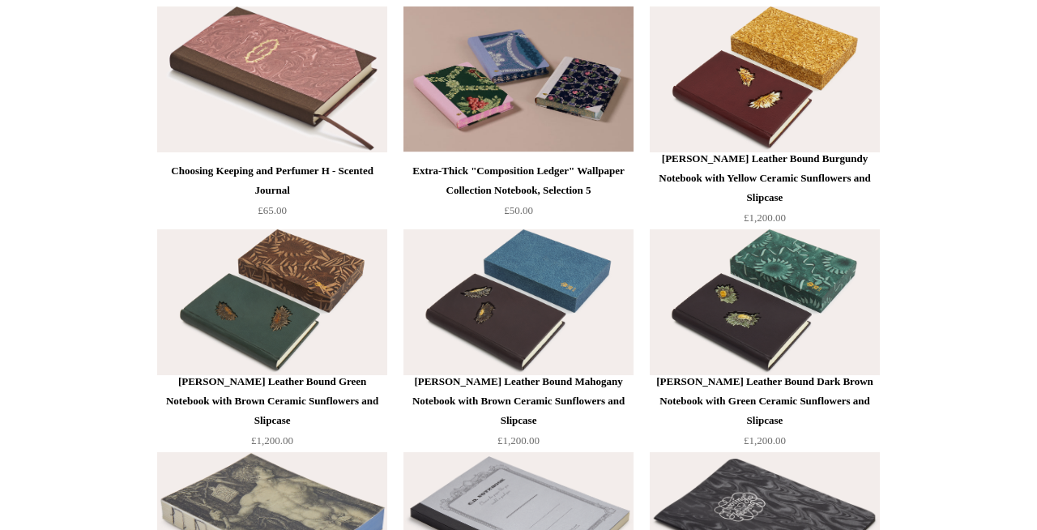
scroll to position [6223, 0]
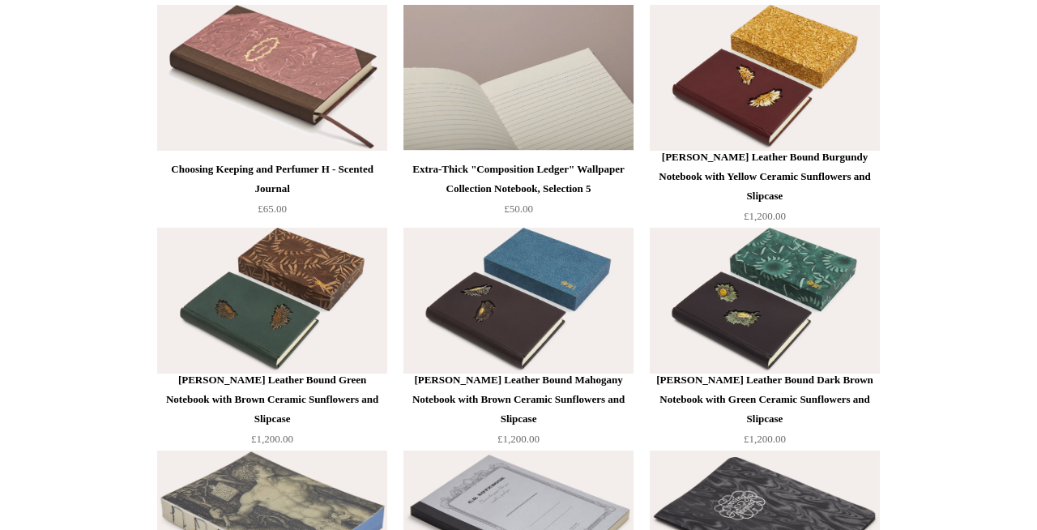
click at [558, 60] on img at bounding box center [519, 78] width 230 height 146
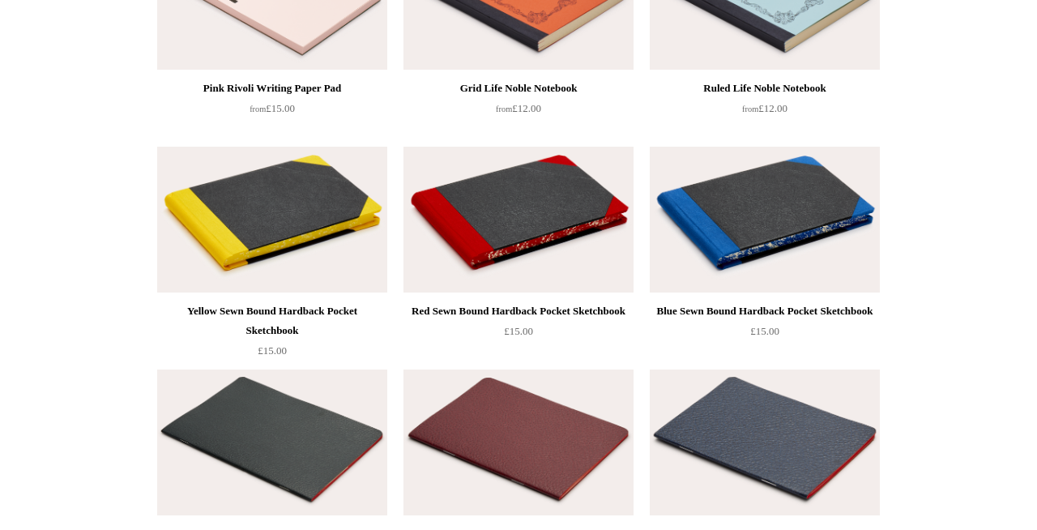
scroll to position [2294, 0]
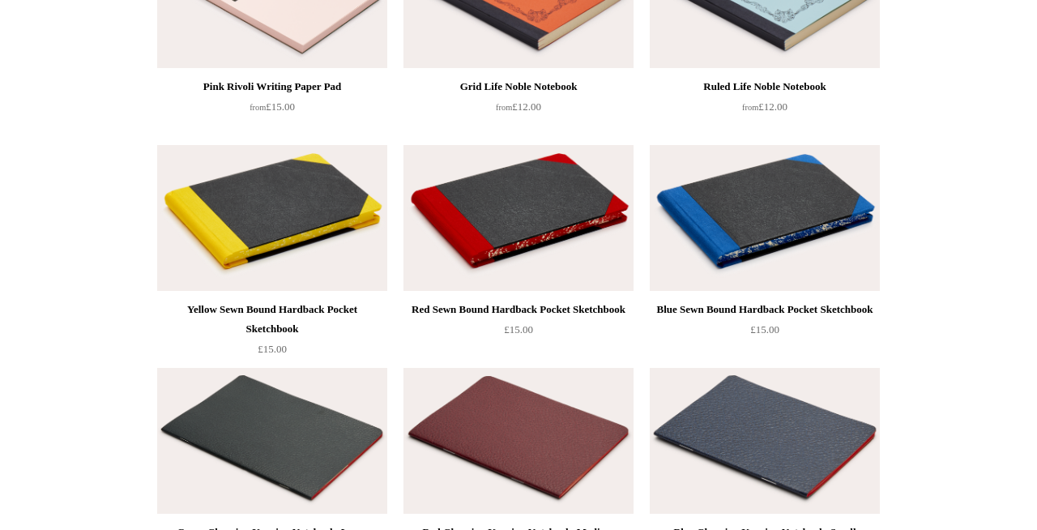
click at [793, 220] on img at bounding box center [765, 218] width 230 height 146
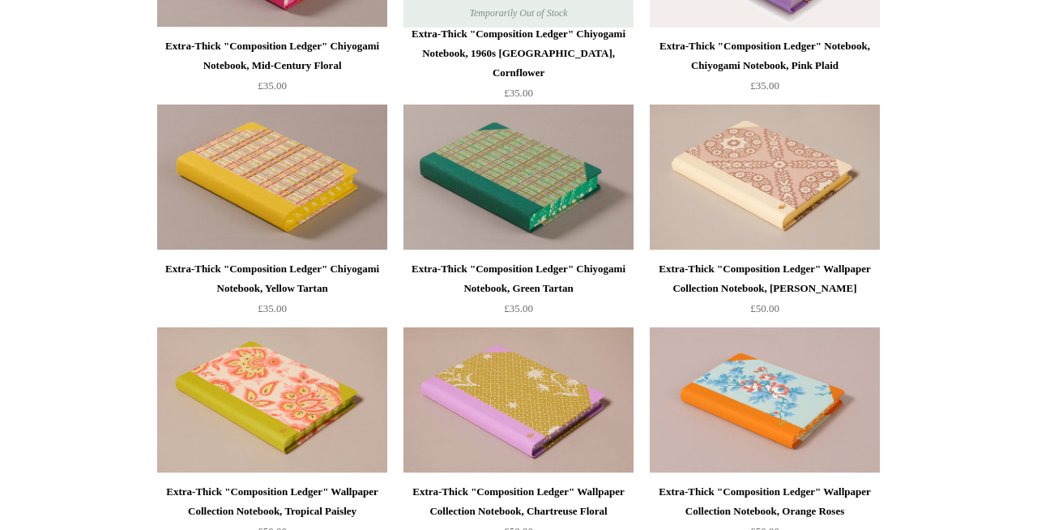
scroll to position [1224, 0]
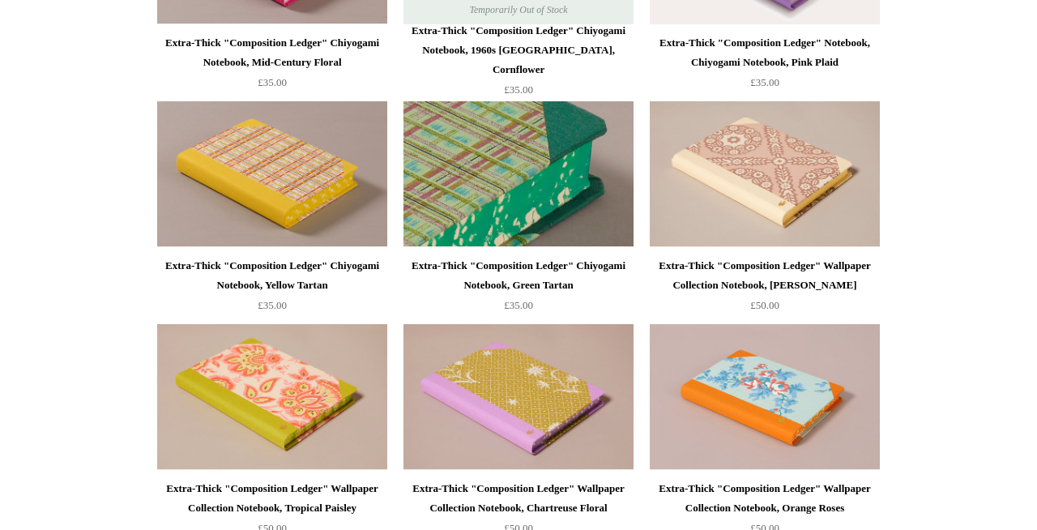
click at [522, 209] on img at bounding box center [519, 174] width 230 height 146
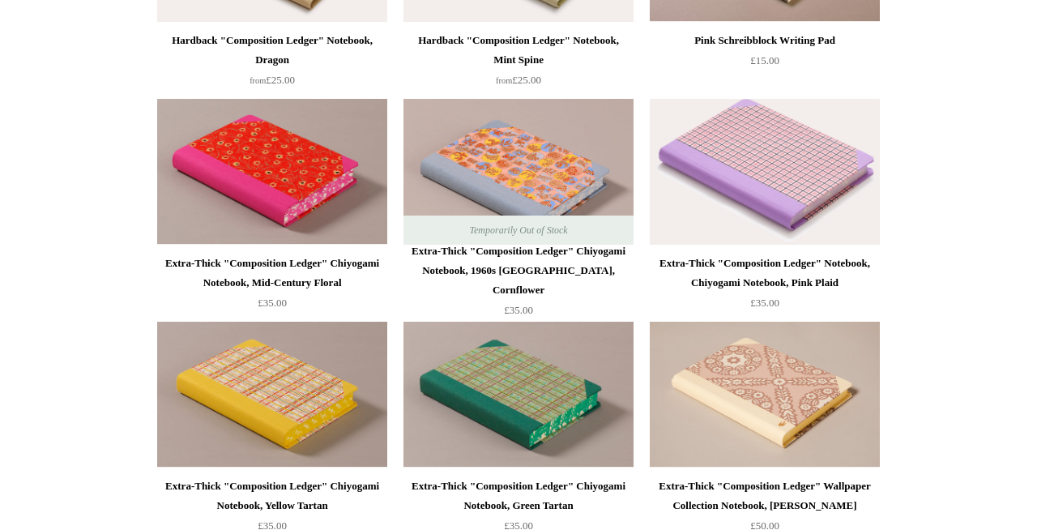
scroll to position [1002, 0]
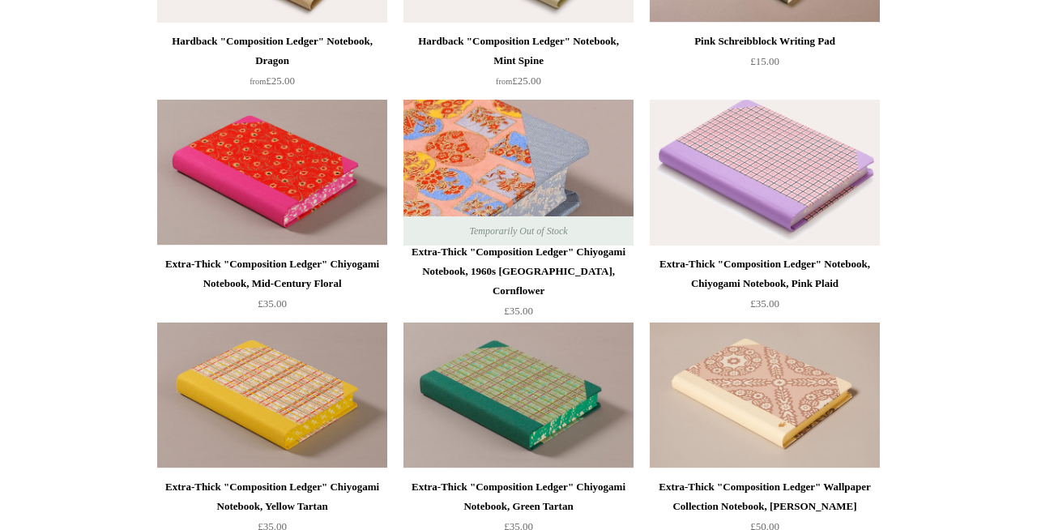
click at [502, 173] on img at bounding box center [519, 173] width 230 height 146
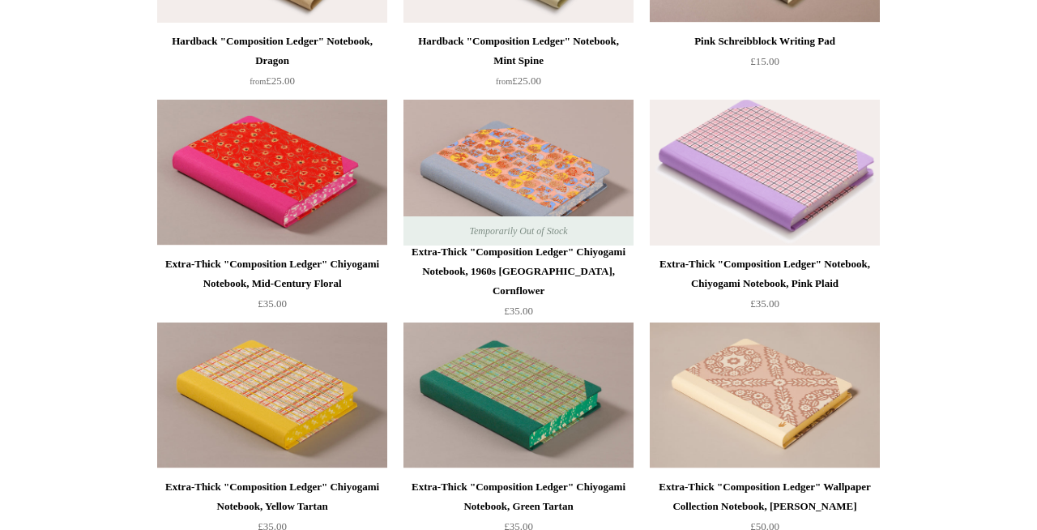
click at [803, 160] on img at bounding box center [765, 173] width 230 height 146
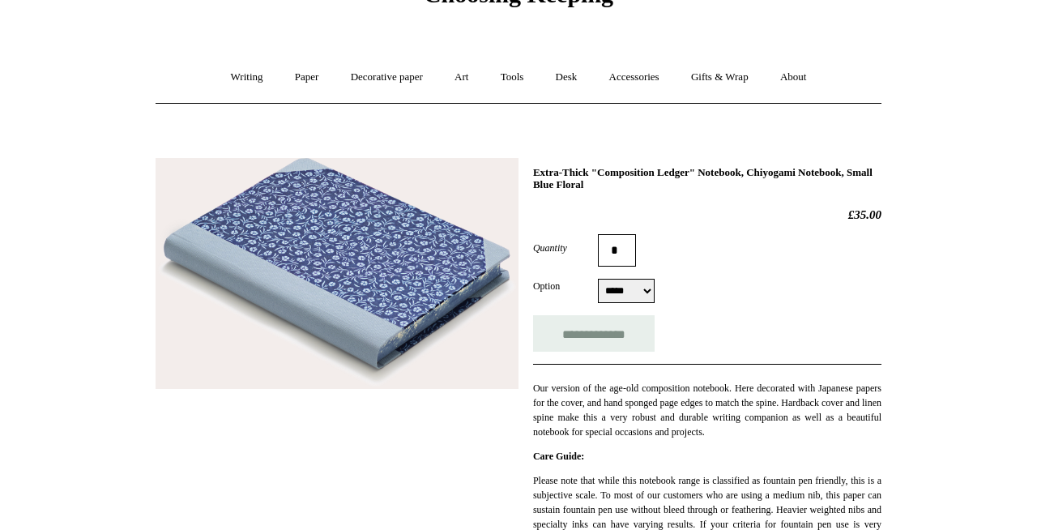
scroll to position [120, 0]
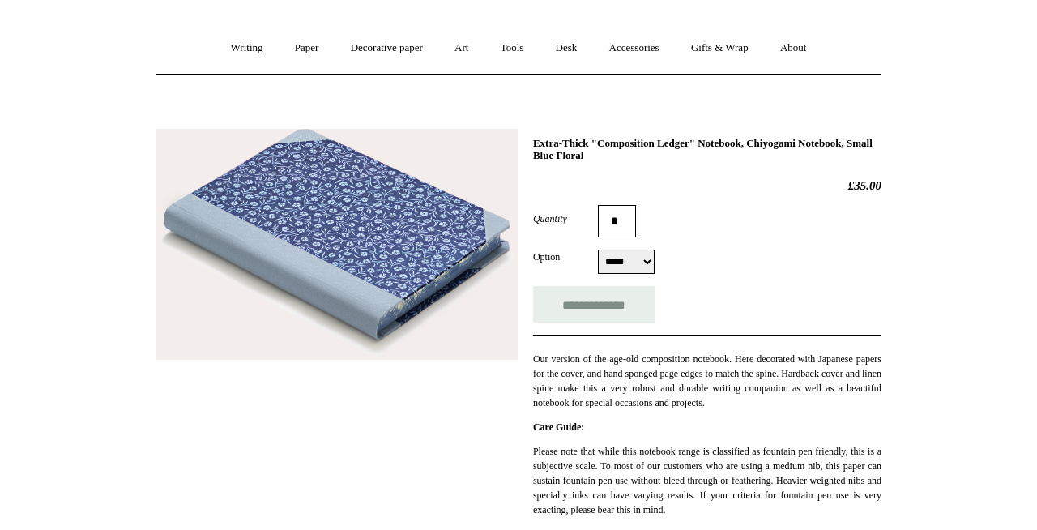
click at [342, 219] on img at bounding box center [337, 245] width 363 height 232
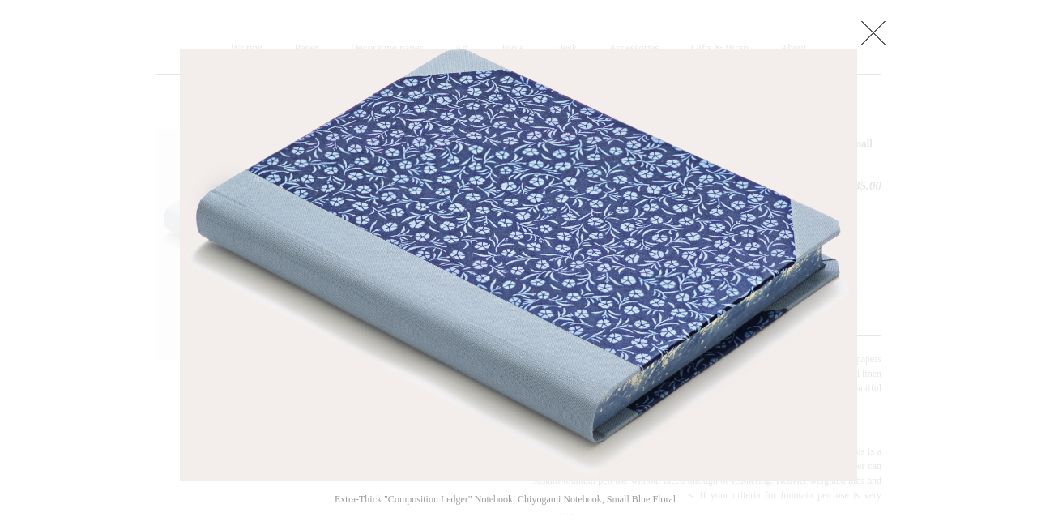
click at [871, 32] on link at bounding box center [873, 32] width 32 height 32
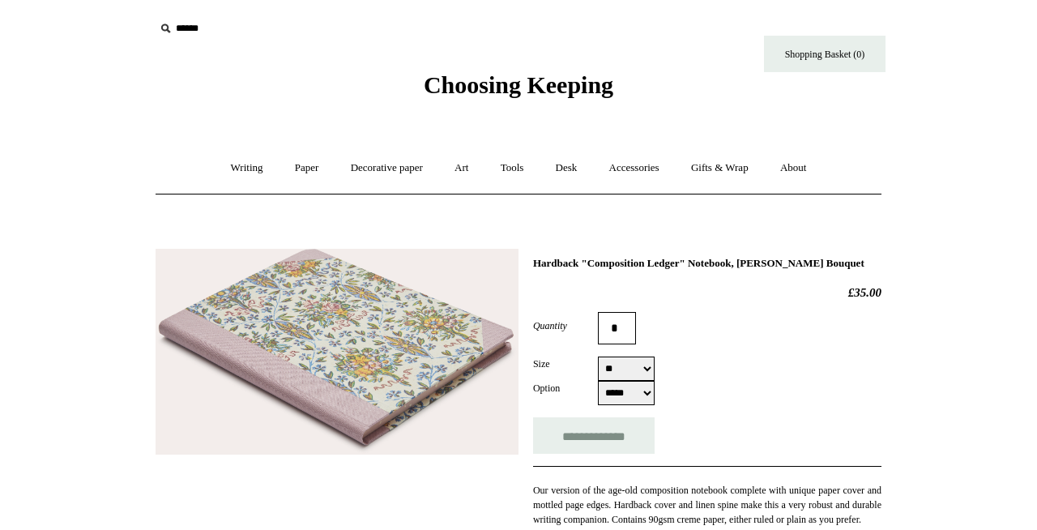
click at [646, 372] on select "** **" at bounding box center [626, 369] width 57 height 24
select select "**"
click at [598, 358] on select "** **" at bounding box center [626, 369] width 57 height 24
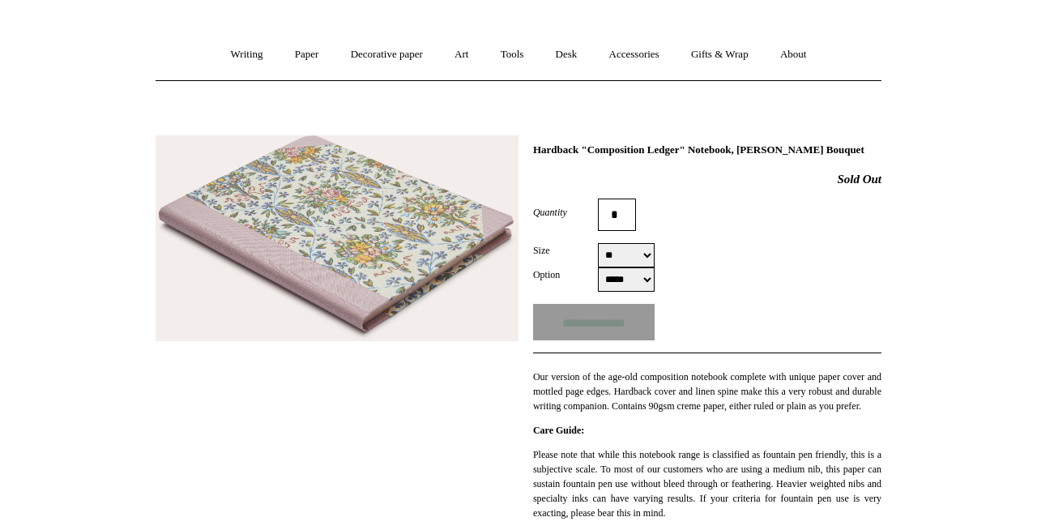
scroll to position [114, 0]
click at [639, 277] on select "***** *****" at bounding box center [626, 279] width 57 height 24
select select "*****"
click at [598, 268] on select "***** *****" at bounding box center [626, 279] width 57 height 24
click at [348, 207] on img at bounding box center [337, 238] width 363 height 207
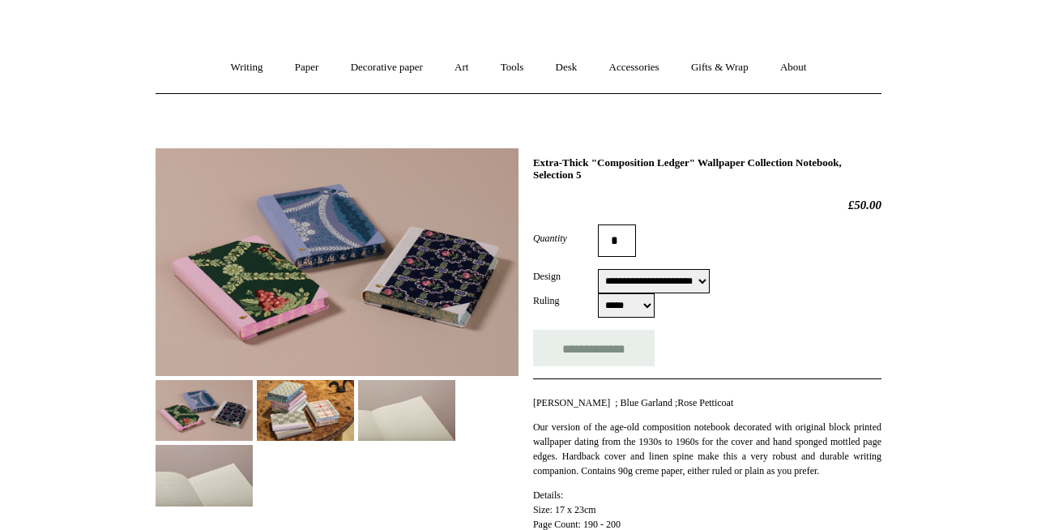
scroll to position [108, 0]
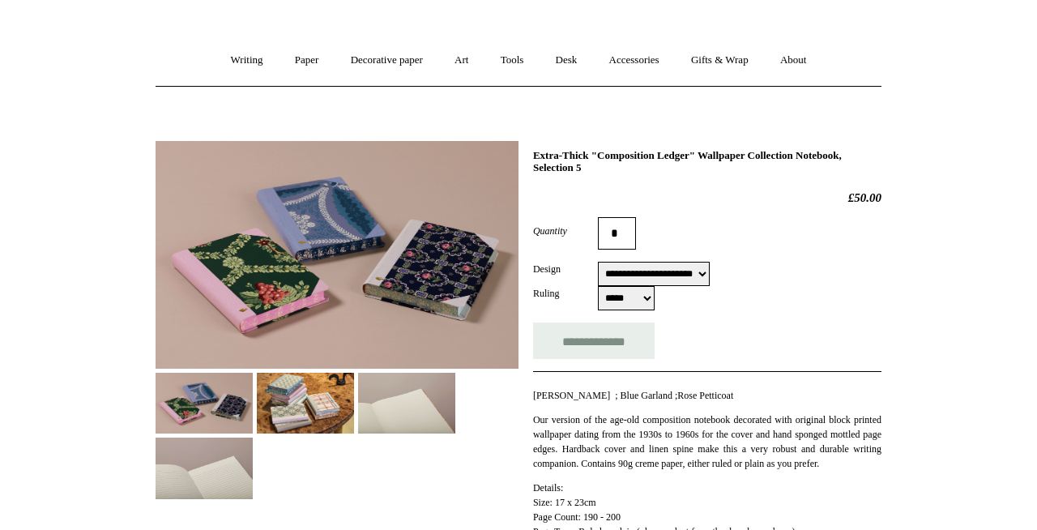
click at [686, 271] on select "**********" at bounding box center [654, 274] width 112 height 24
select select "**********"
click at [598, 263] on select "**********" at bounding box center [654, 274] width 112 height 24
click at [646, 299] on select "***** *****" at bounding box center [626, 298] width 57 height 24
select select "*****"
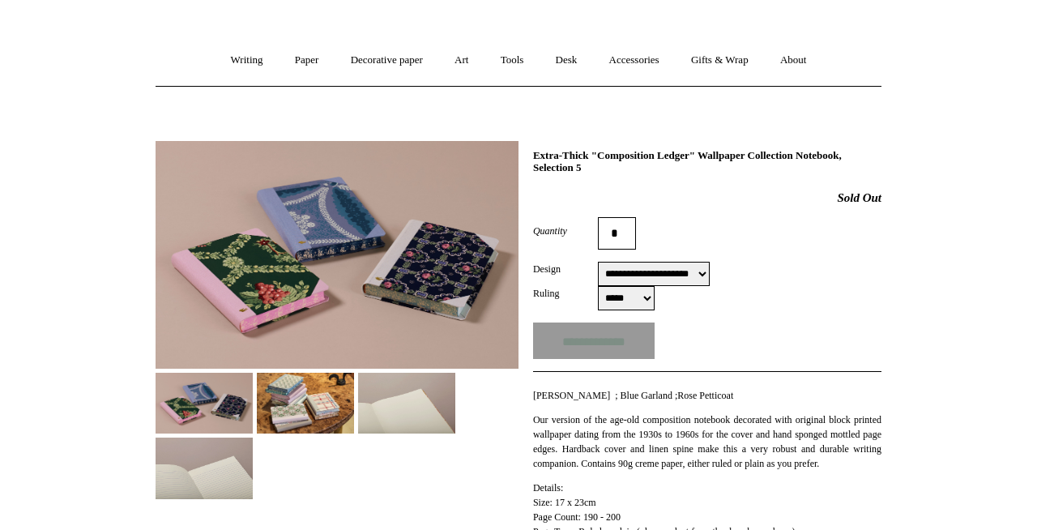
click at [598, 287] on select "***** *****" at bounding box center [626, 298] width 57 height 24
click at [339, 229] on img at bounding box center [337, 255] width 363 height 228
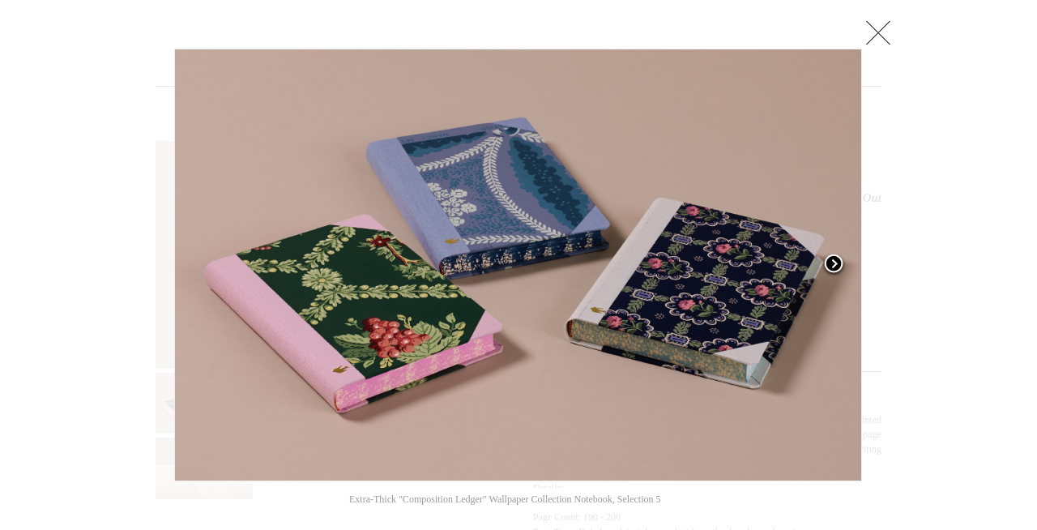
click at [856, 217] on link at bounding box center [742, 265] width 241 height 433
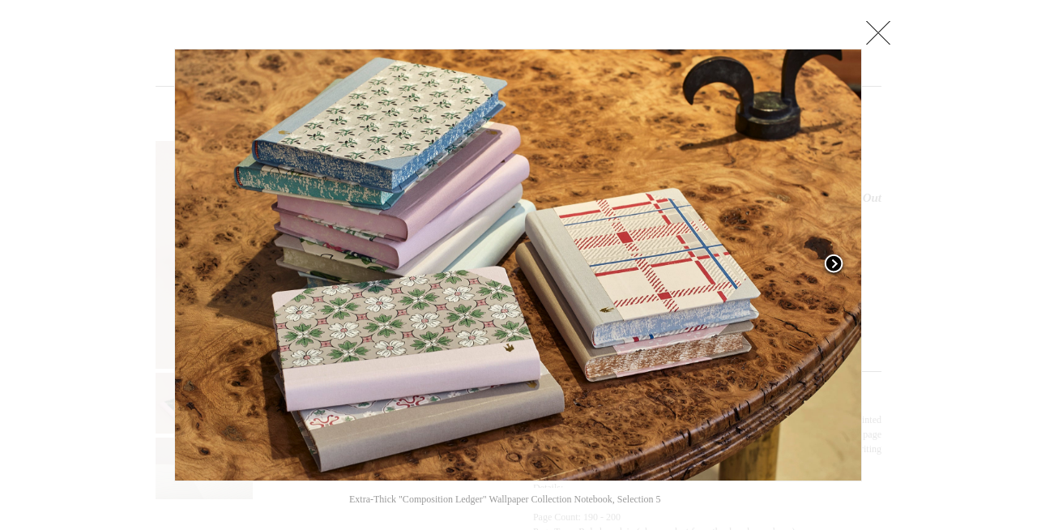
click at [856, 217] on link at bounding box center [742, 265] width 241 height 433
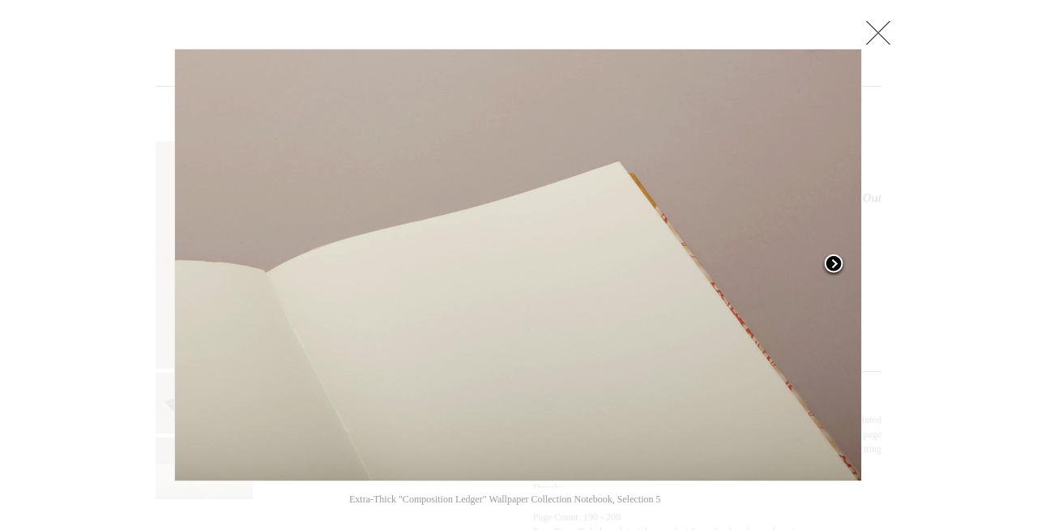
click at [856, 217] on link at bounding box center [742, 265] width 241 height 433
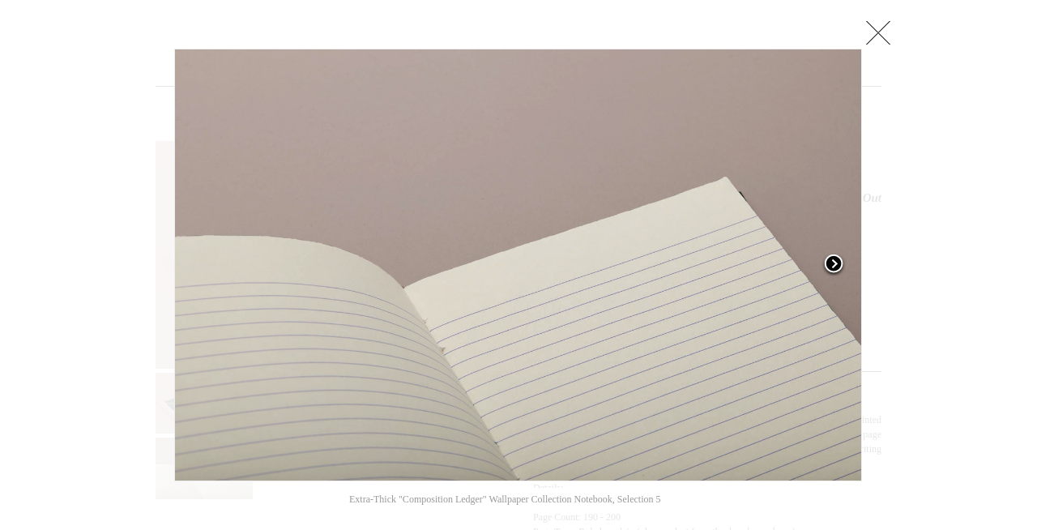
click at [856, 217] on link at bounding box center [742, 265] width 241 height 433
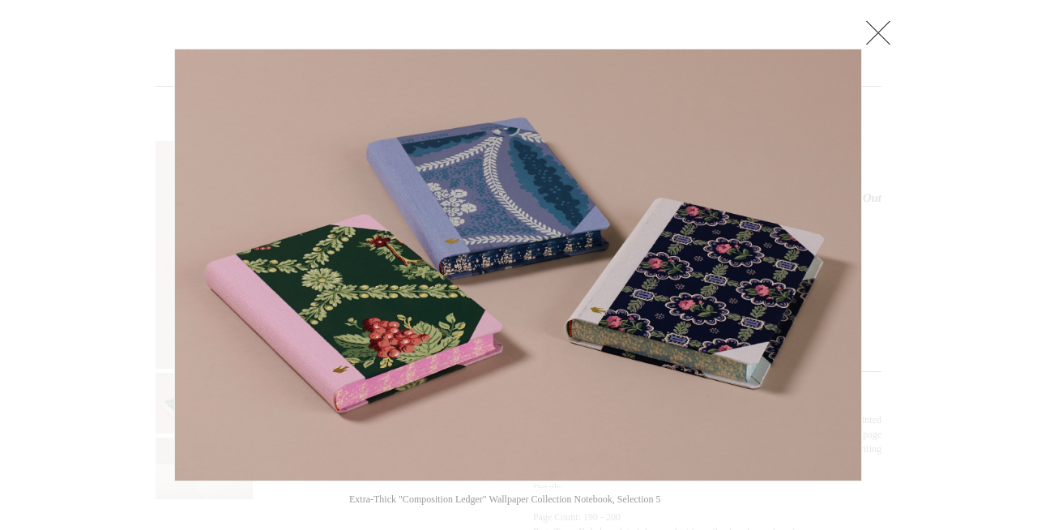
click at [884, 30] on link at bounding box center [878, 32] width 32 height 32
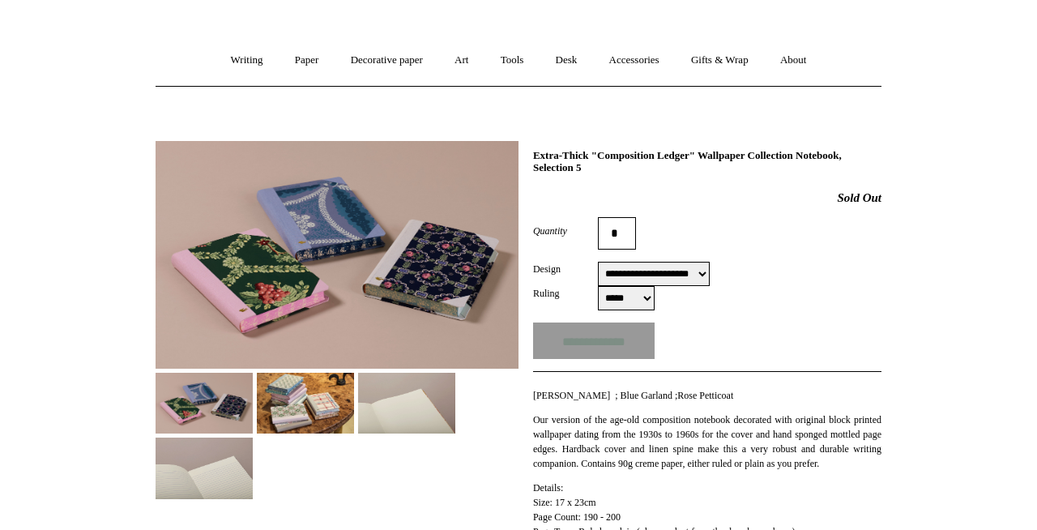
click at [625, 270] on select "**********" at bounding box center [654, 274] width 112 height 24
click at [598, 263] on select "**********" at bounding box center [654, 274] width 112 height 24
click at [620, 280] on select "**********" at bounding box center [654, 274] width 112 height 24
select select "**********"
click at [598, 263] on select "**********" at bounding box center [654, 274] width 112 height 24
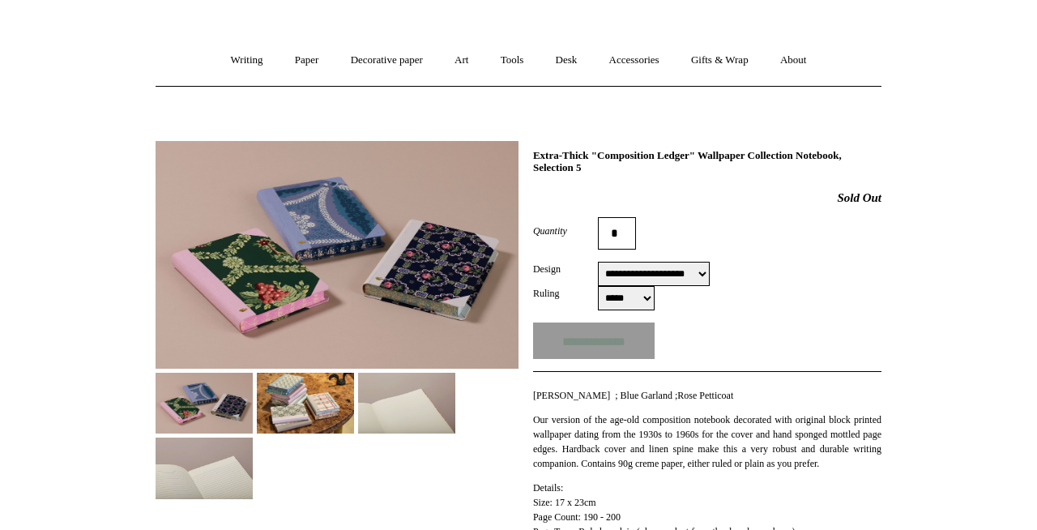
click at [610, 297] on select "***** *****" at bounding box center [626, 298] width 57 height 24
select select "*****"
click at [598, 287] on select "***** *****" at bounding box center [626, 298] width 57 height 24
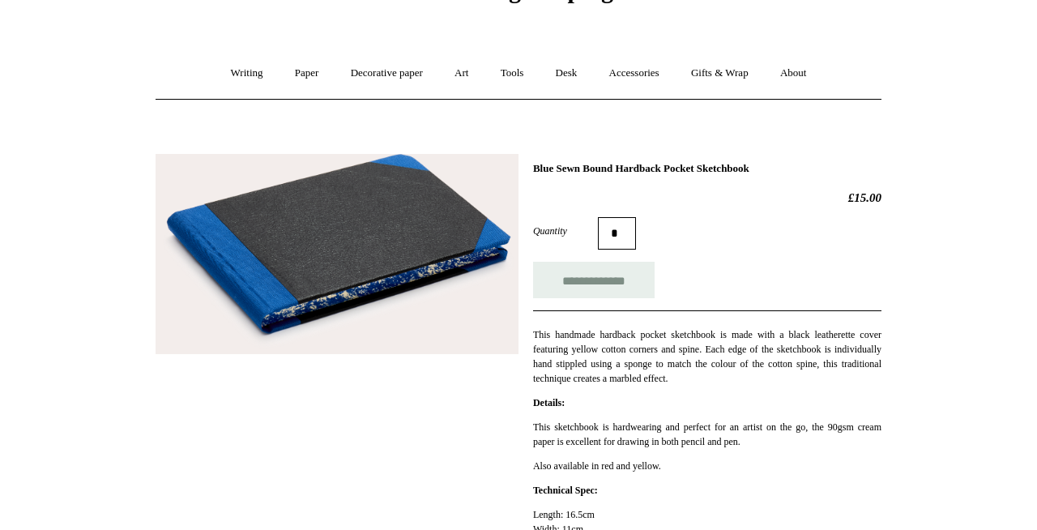
scroll to position [96, 0]
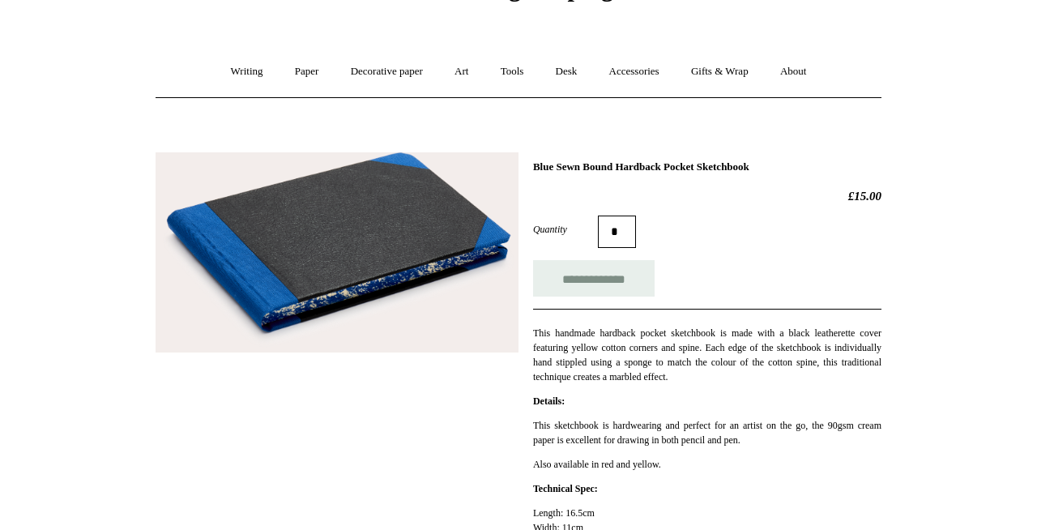
click at [404, 263] on img at bounding box center [337, 252] width 363 height 200
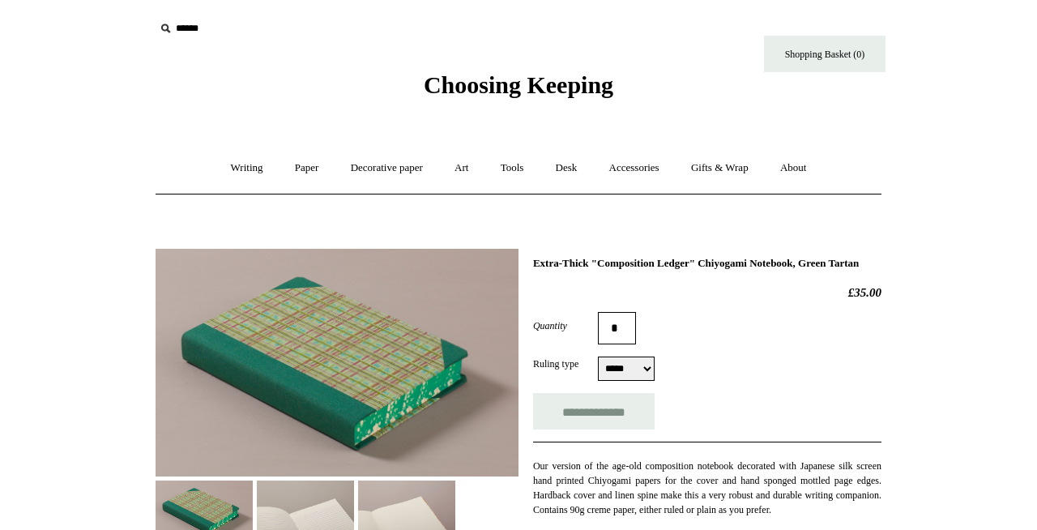
select select "*****"
click at [303, 375] on img at bounding box center [337, 363] width 363 height 228
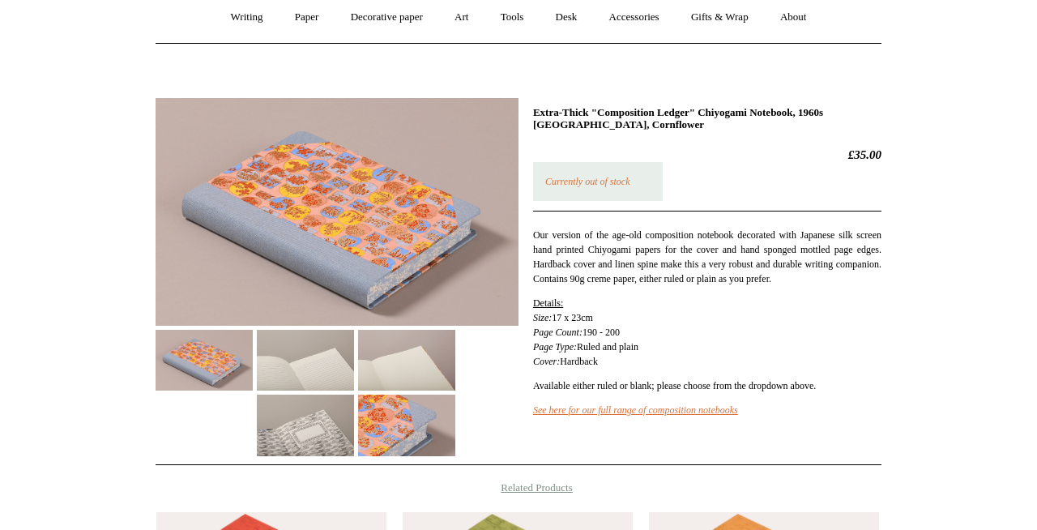
scroll to position [163, 0]
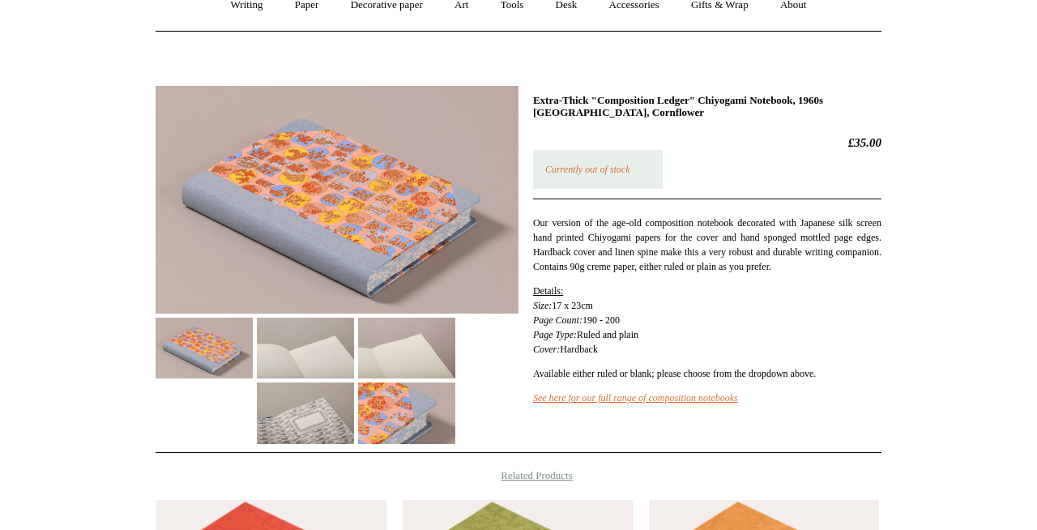
click at [330, 179] on img at bounding box center [337, 200] width 363 height 228
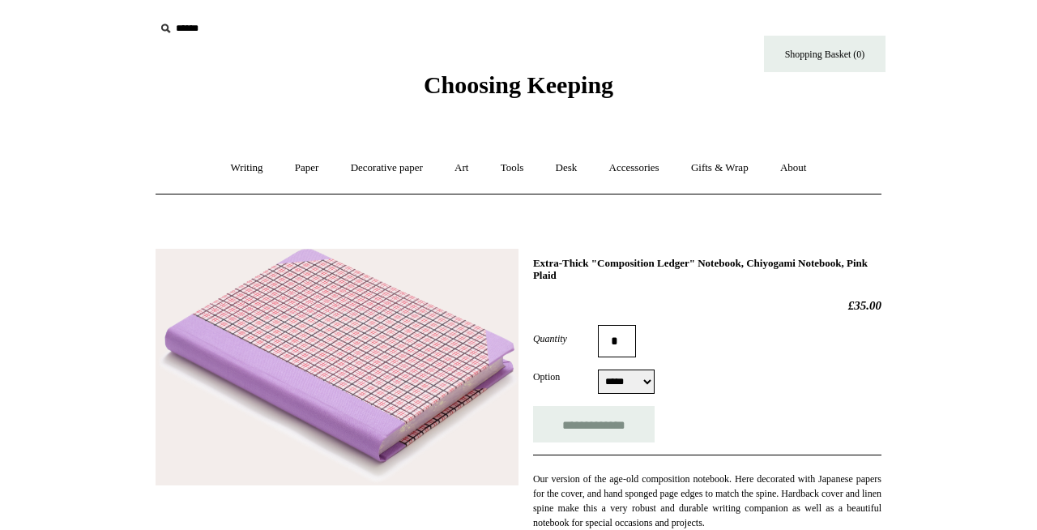
click at [370, 303] on img at bounding box center [337, 367] width 363 height 237
